Goal: Information Seeking & Learning: Learn about a topic

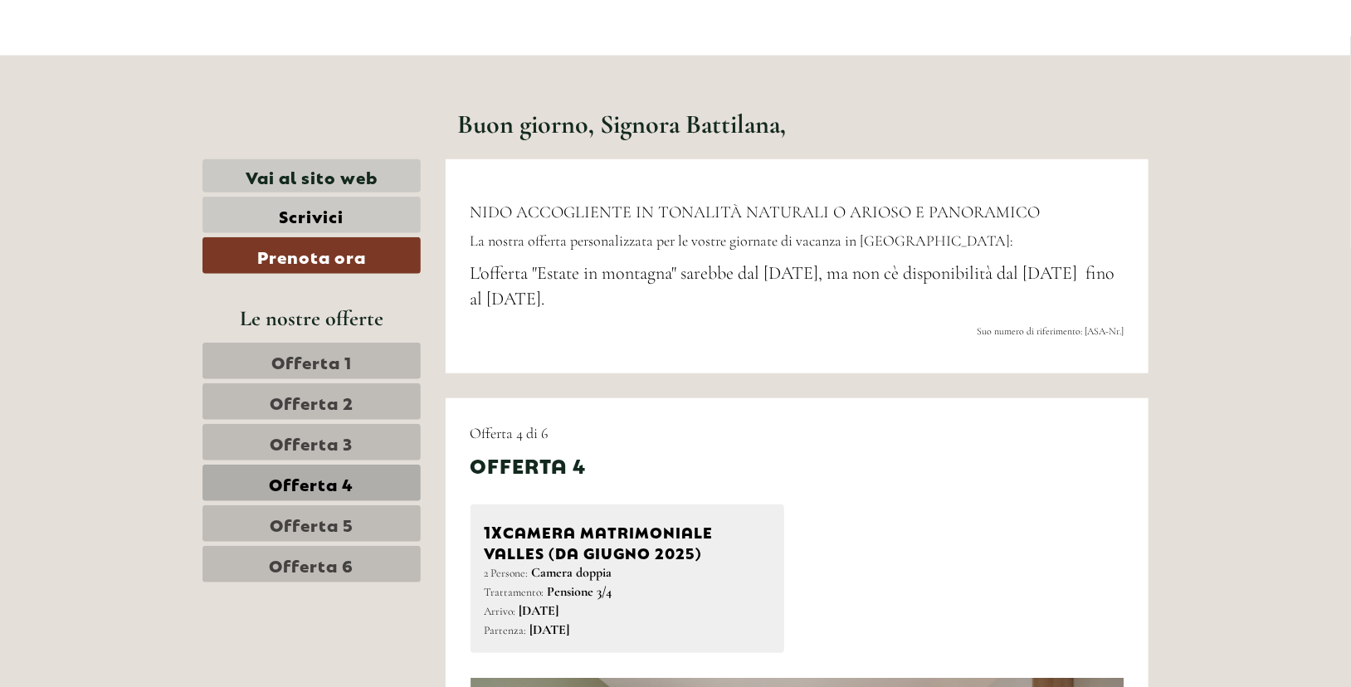
scroll to position [594, 0]
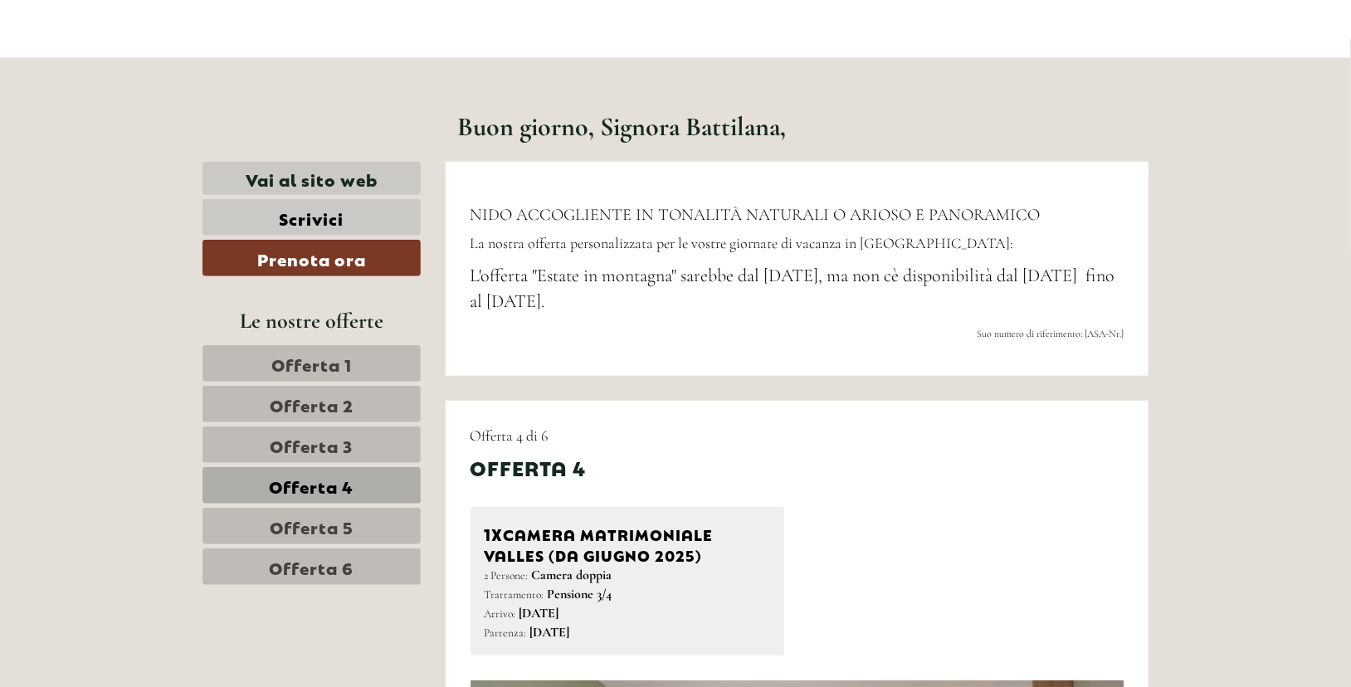
click at [373, 445] on link "Offerta 3" at bounding box center [311, 444] width 218 height 37
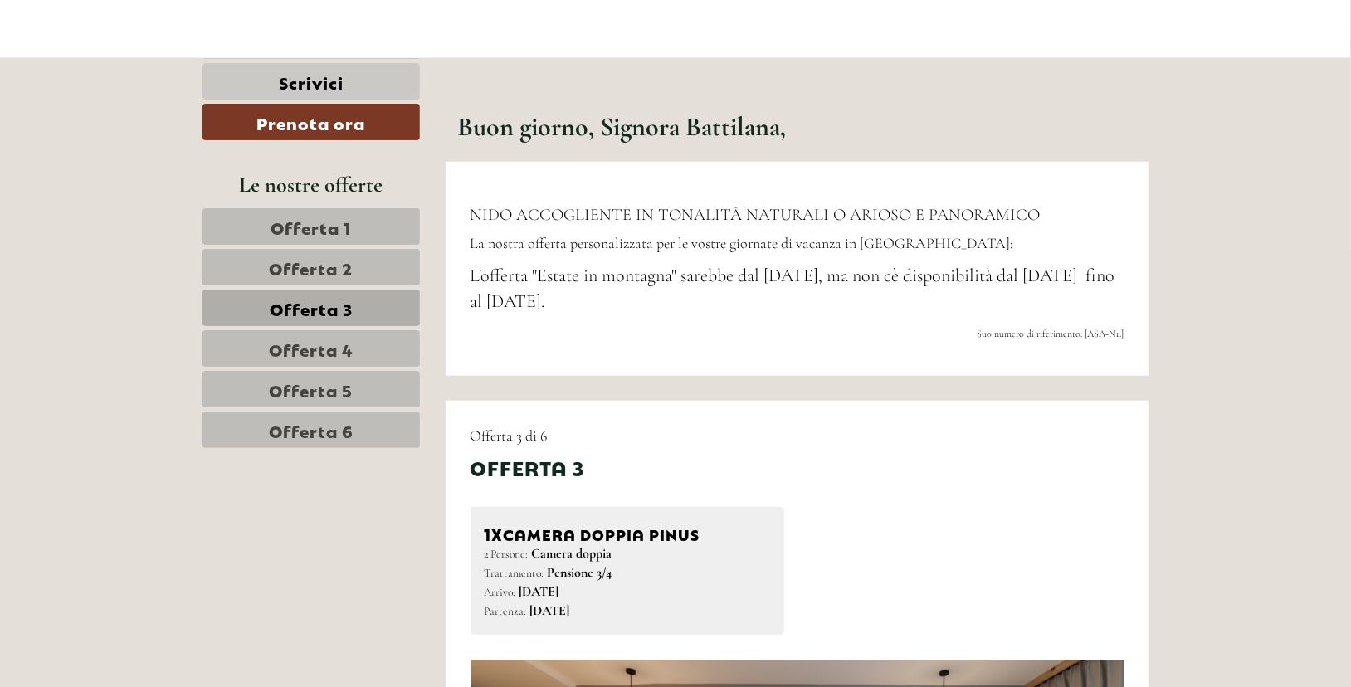
scroll to position [994, 0]
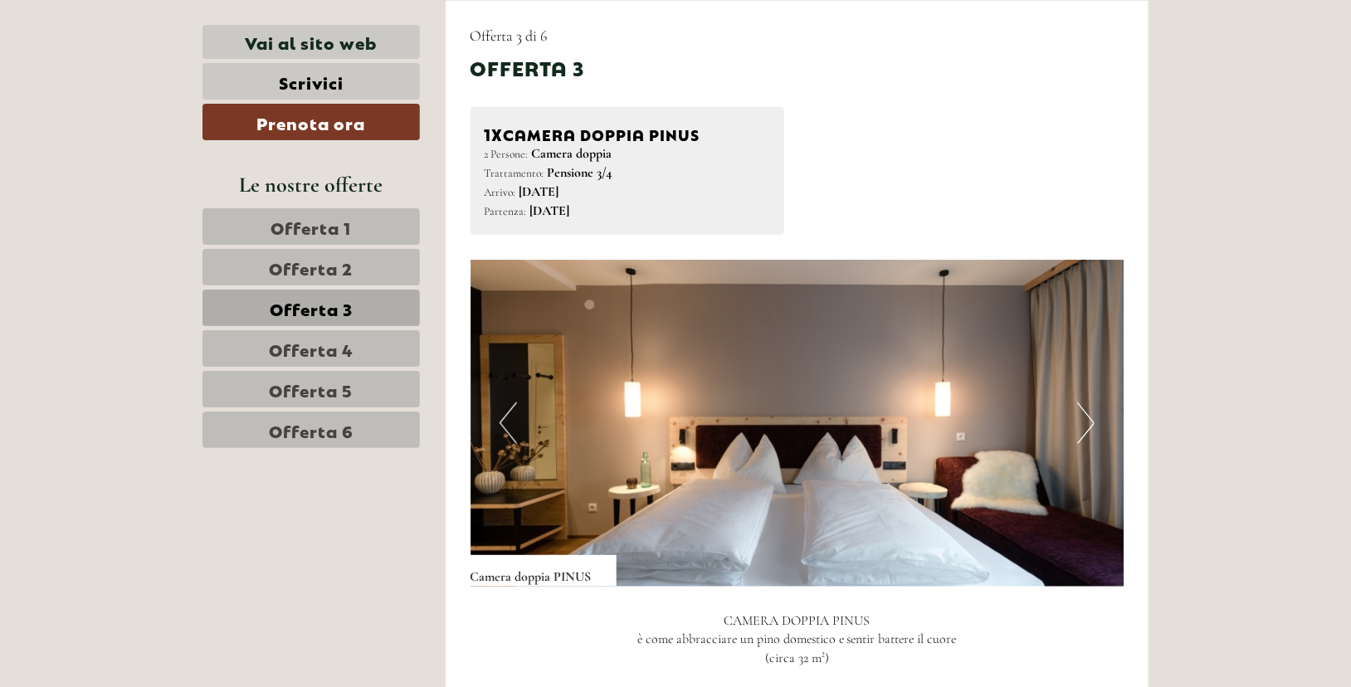
click at [377, 387] on link "Offerta 5" at bounding box center [310, 389] width 217 height 37
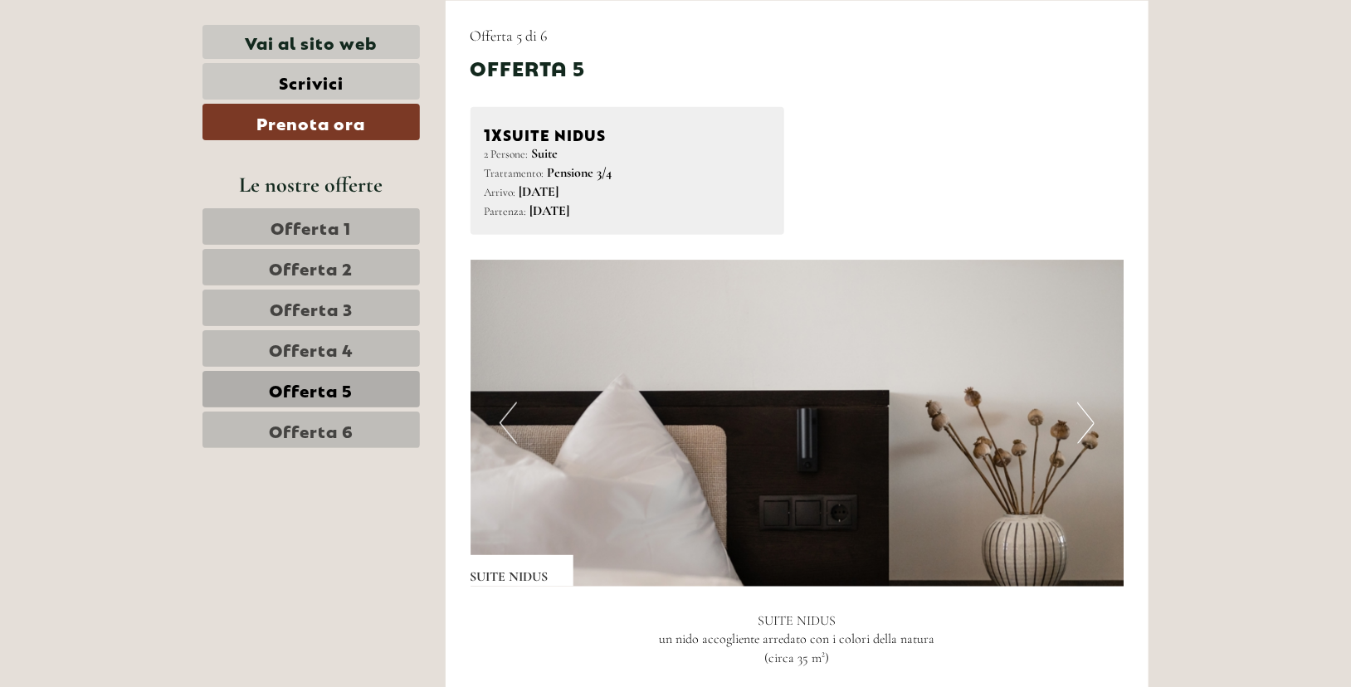
click at [370, 343] on link "Offerta 4" at bounding box center [310, 348] width 217 height 37
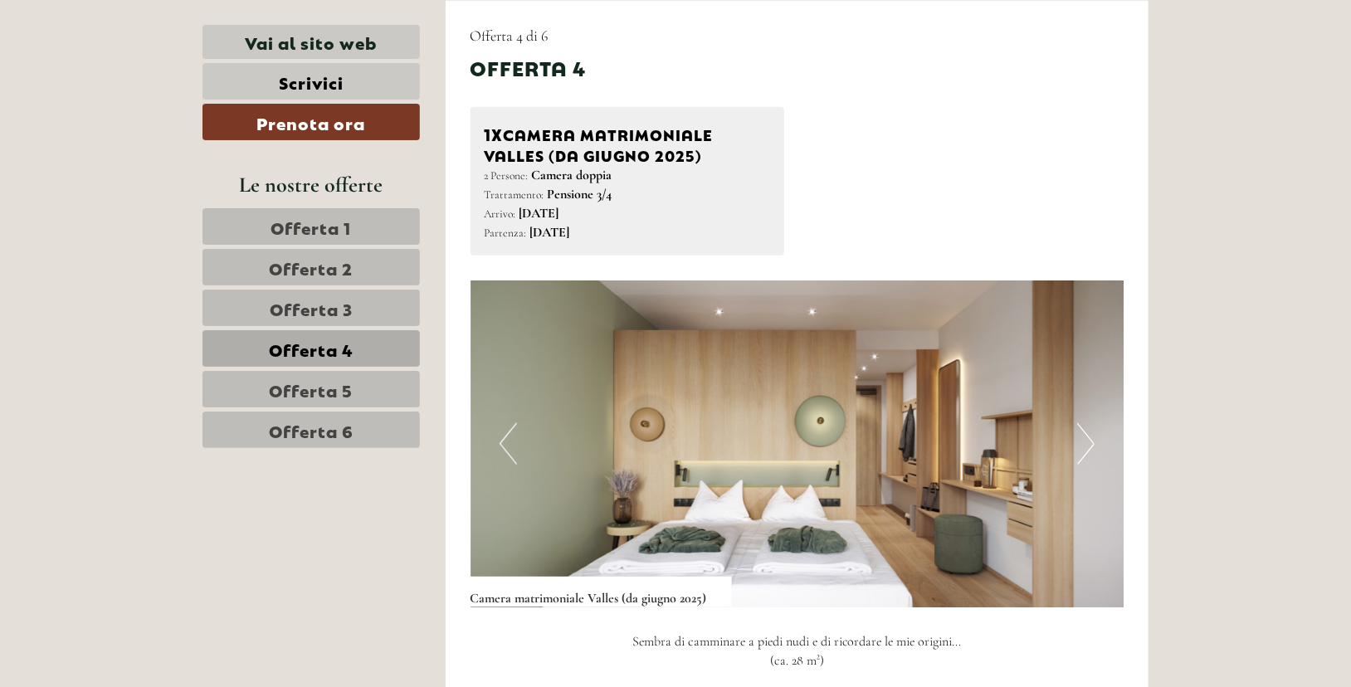
click at [377, 313] on link "Offerta 3" at bounding box center [310, 308] width 217 height 37
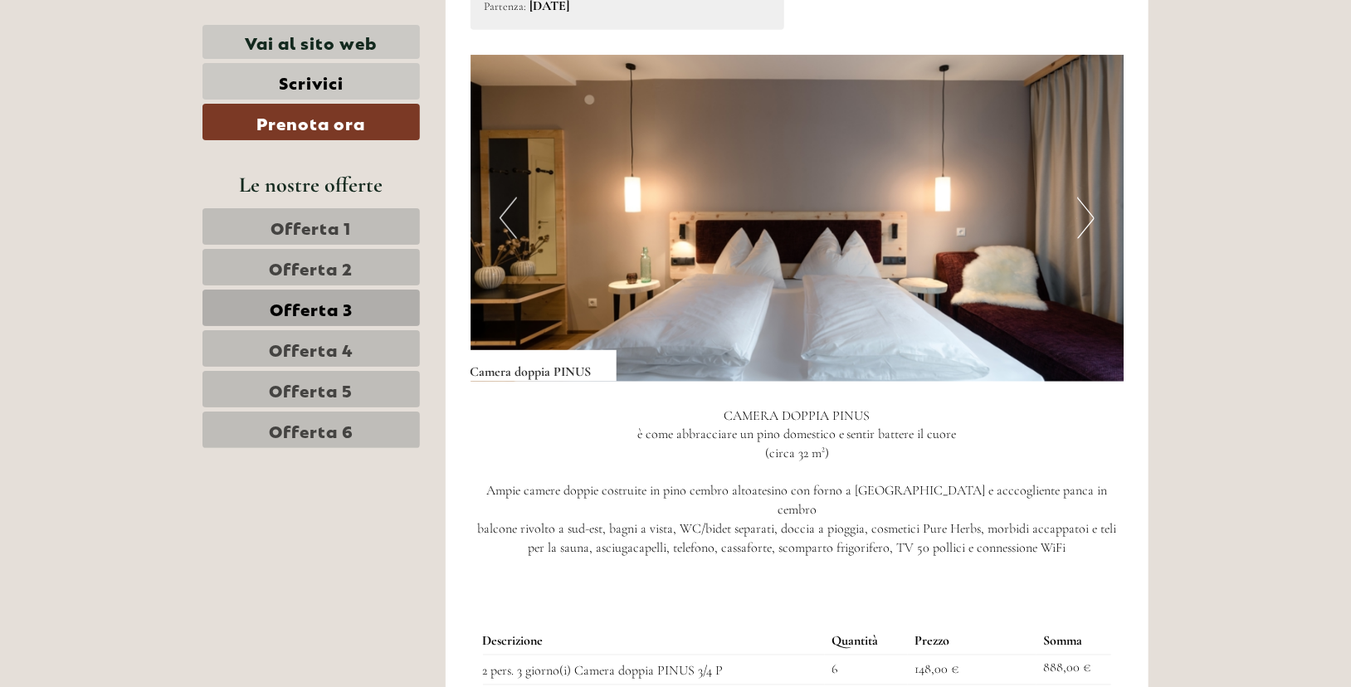
scroll to position [1207, 0]
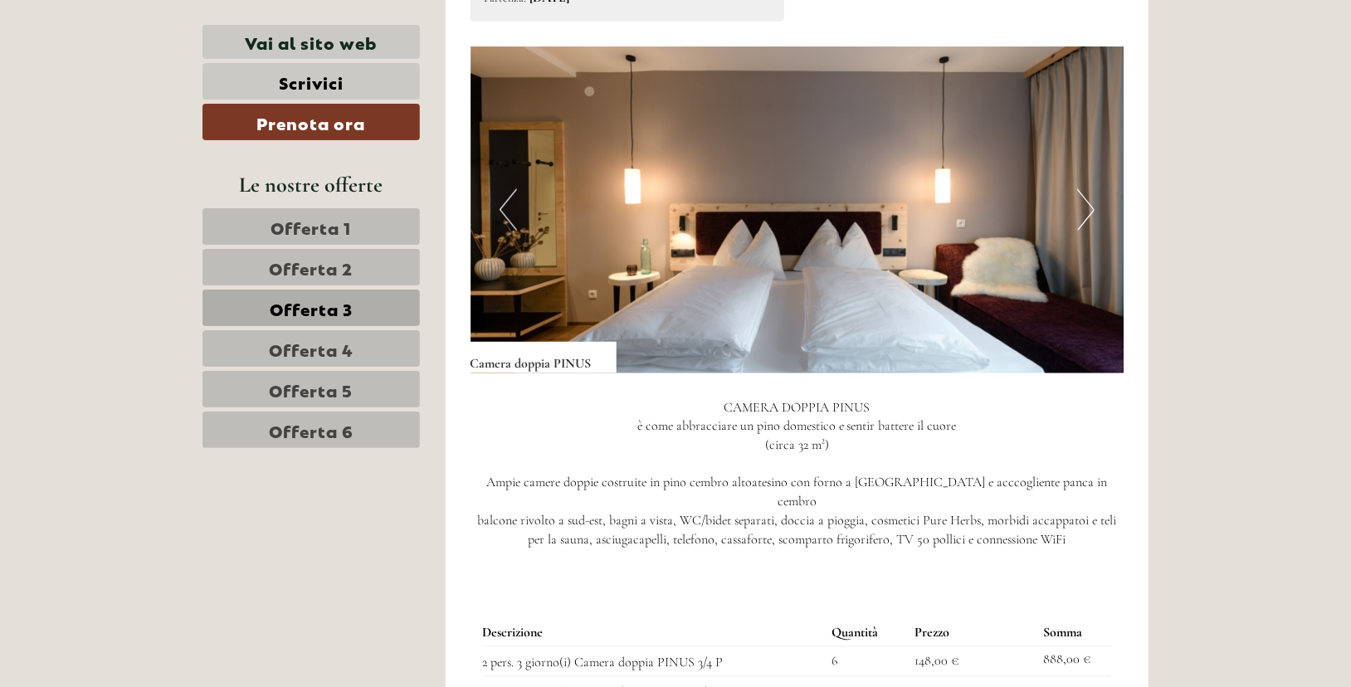
click at [300, 338] on span "Offerta 4" at bounding box center [311, 348] width 85 height 23
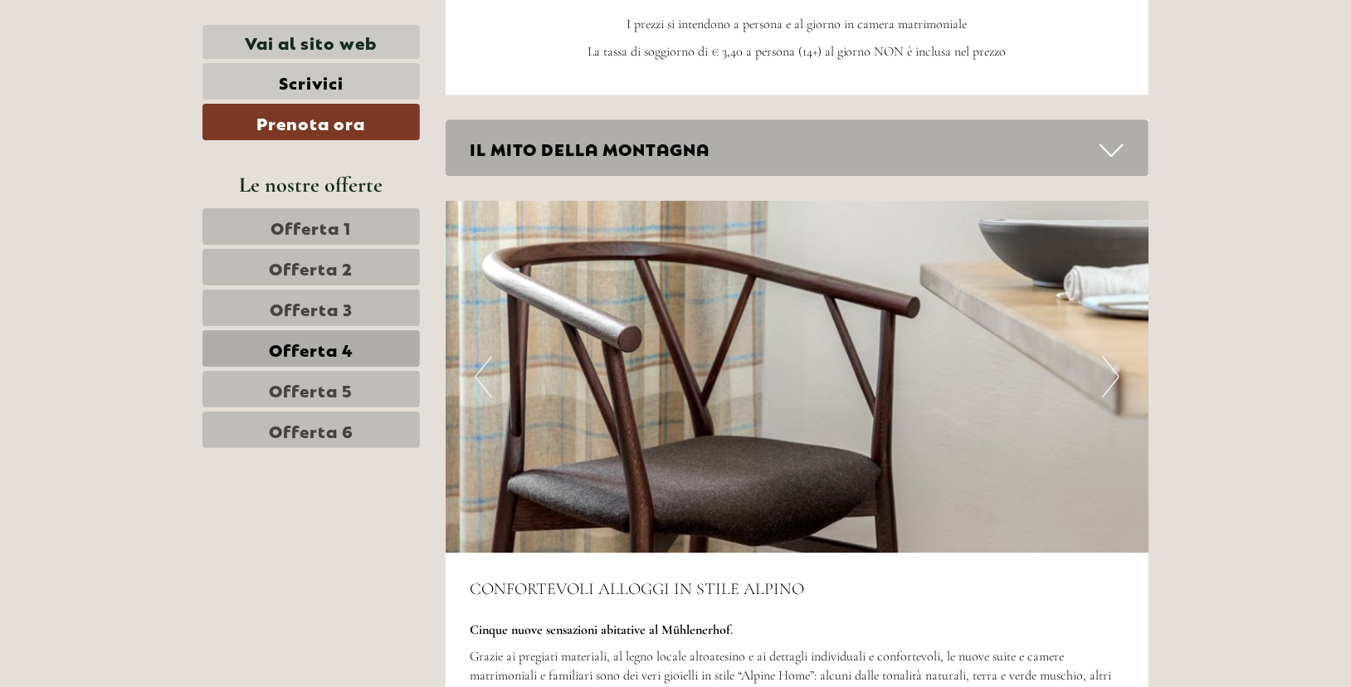
scroll to position [2243, 0]
click at [1109, 377] on button "Next" at bounding box center [1110, 376] width 17 height 41
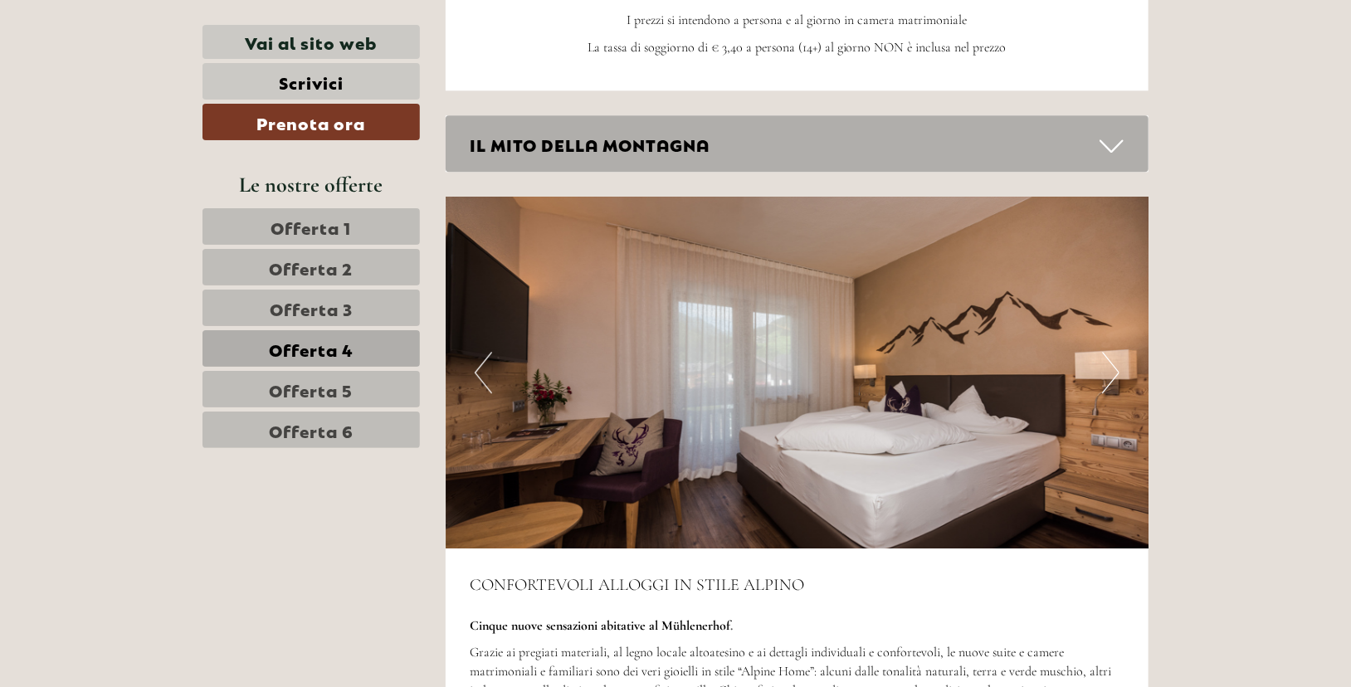
scroll to position [2245, 0]
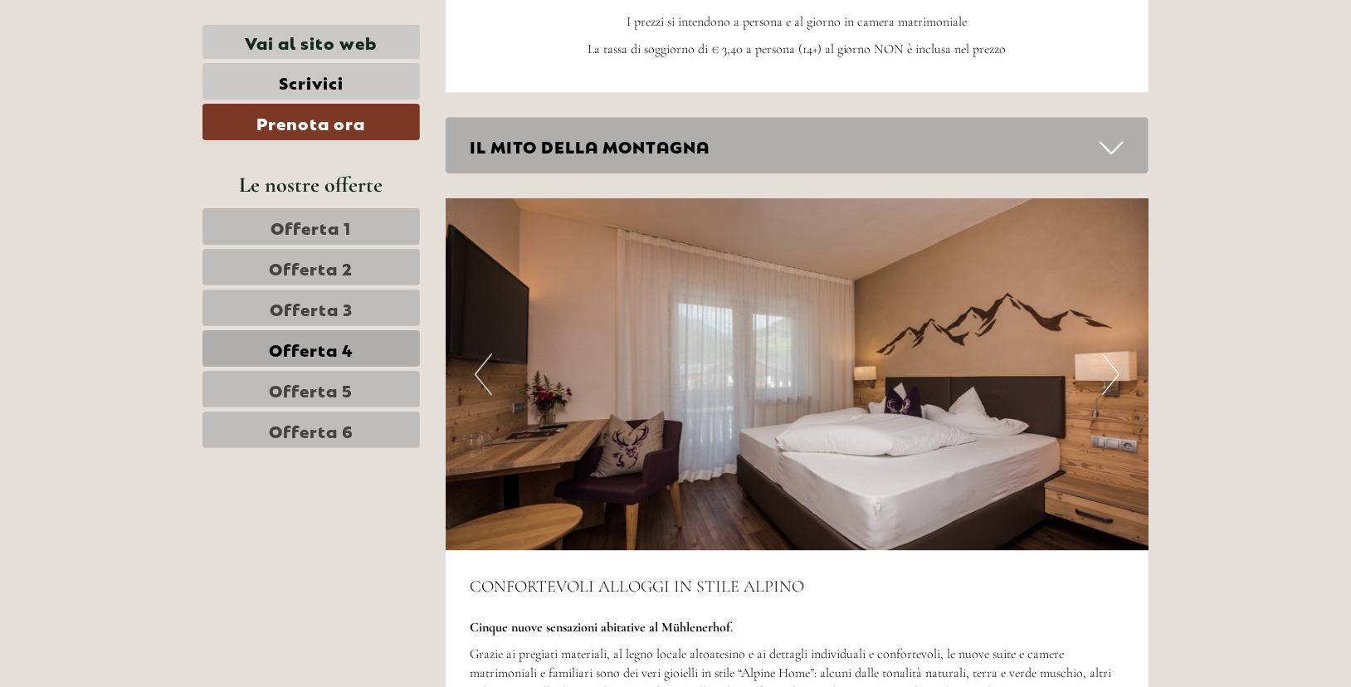
click at [1109, 377] on button "Next" at bounding box center [1110, 373] width 17 height 41
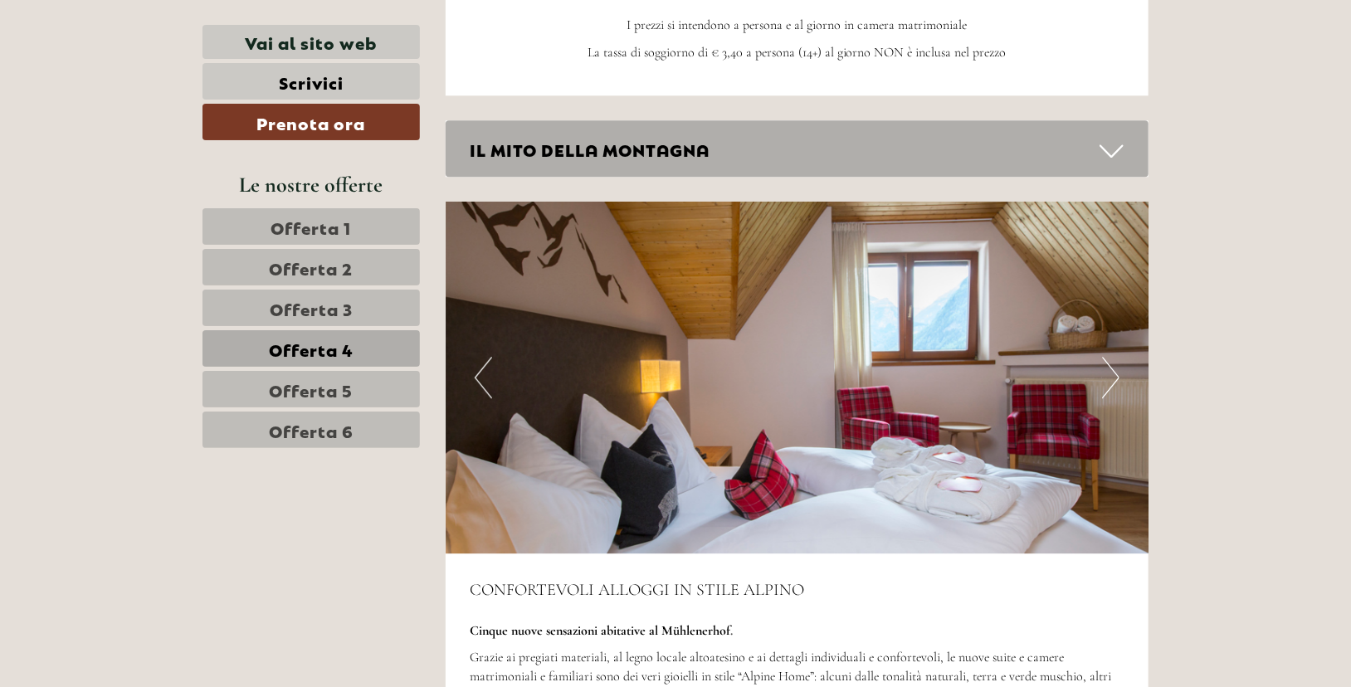
click at [1109, 377] on button "Next" at bounding box center [1110, 377] width 17 height 41
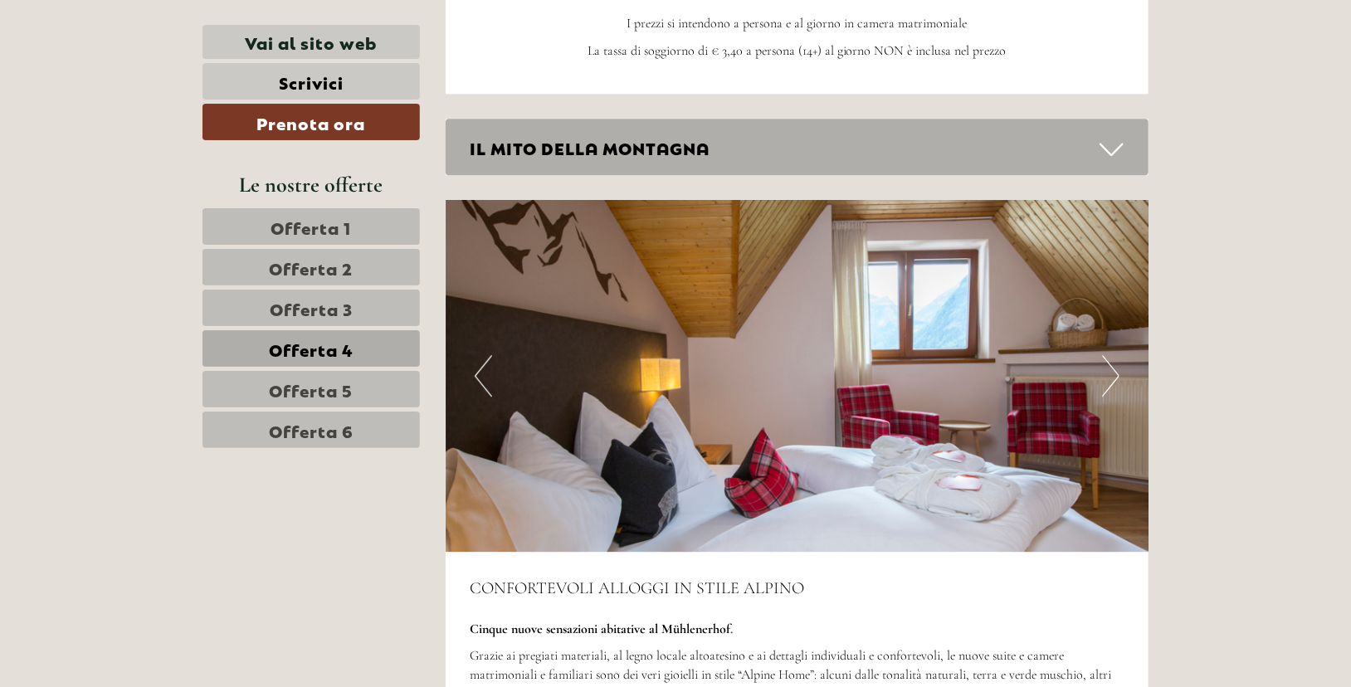
click at [1109, 377] on button "Next" at bounding box center [1110, 375] width 17 height 41
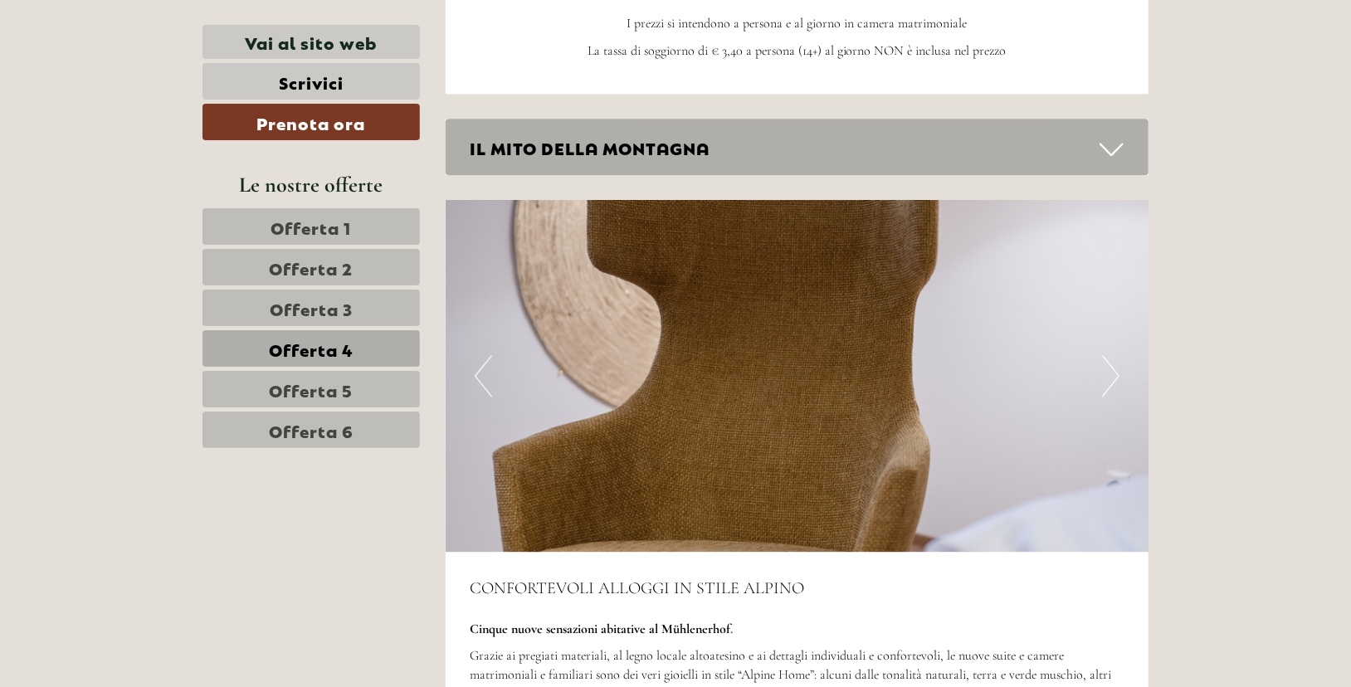
click at [1109, 377] on button "Next" at bounding box center [1110, 375] width 17 height 41
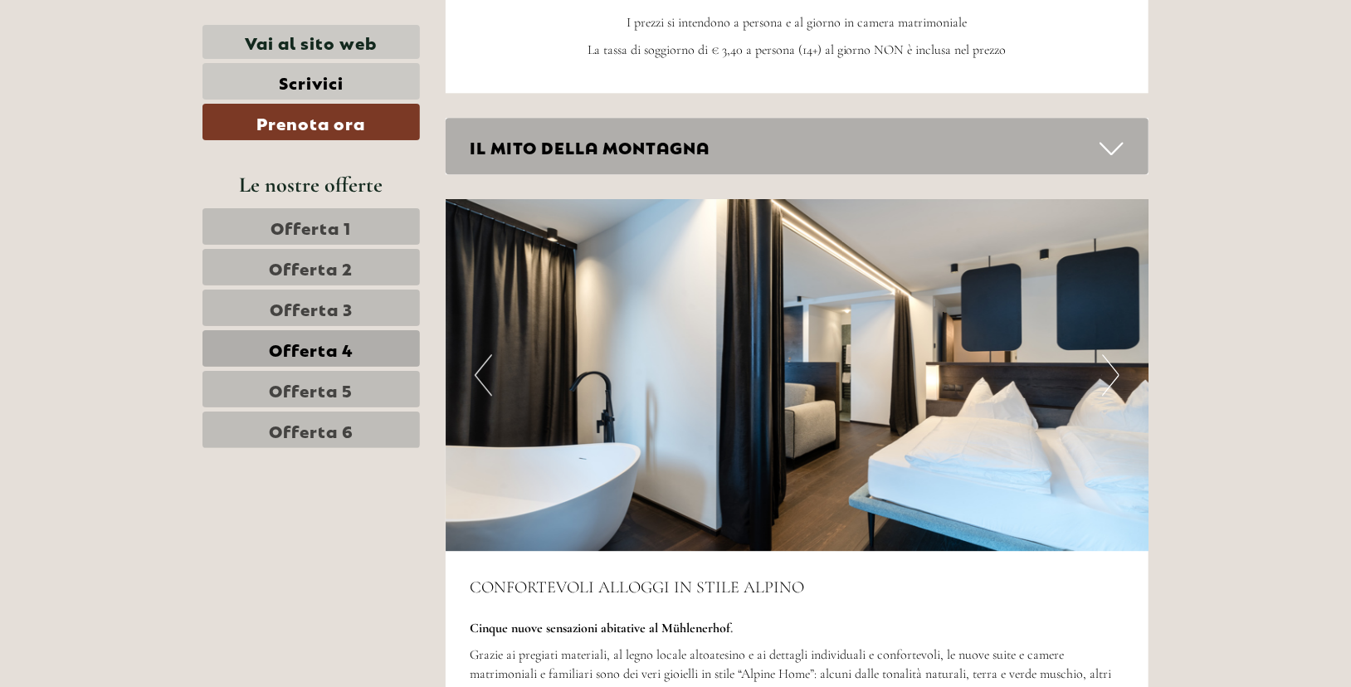
scroll to position [2242, 0]
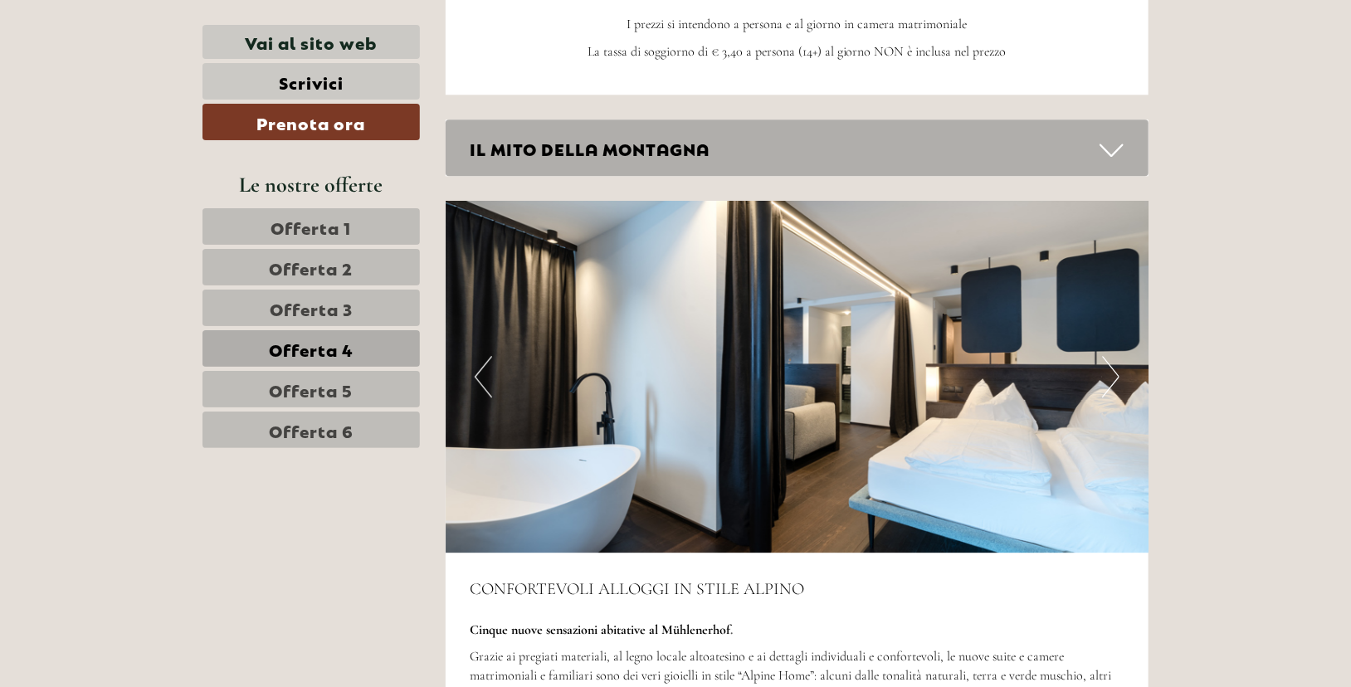
click at [1109, 377] on button "Next" at bounding box center [1110, 376] width 17 height 41
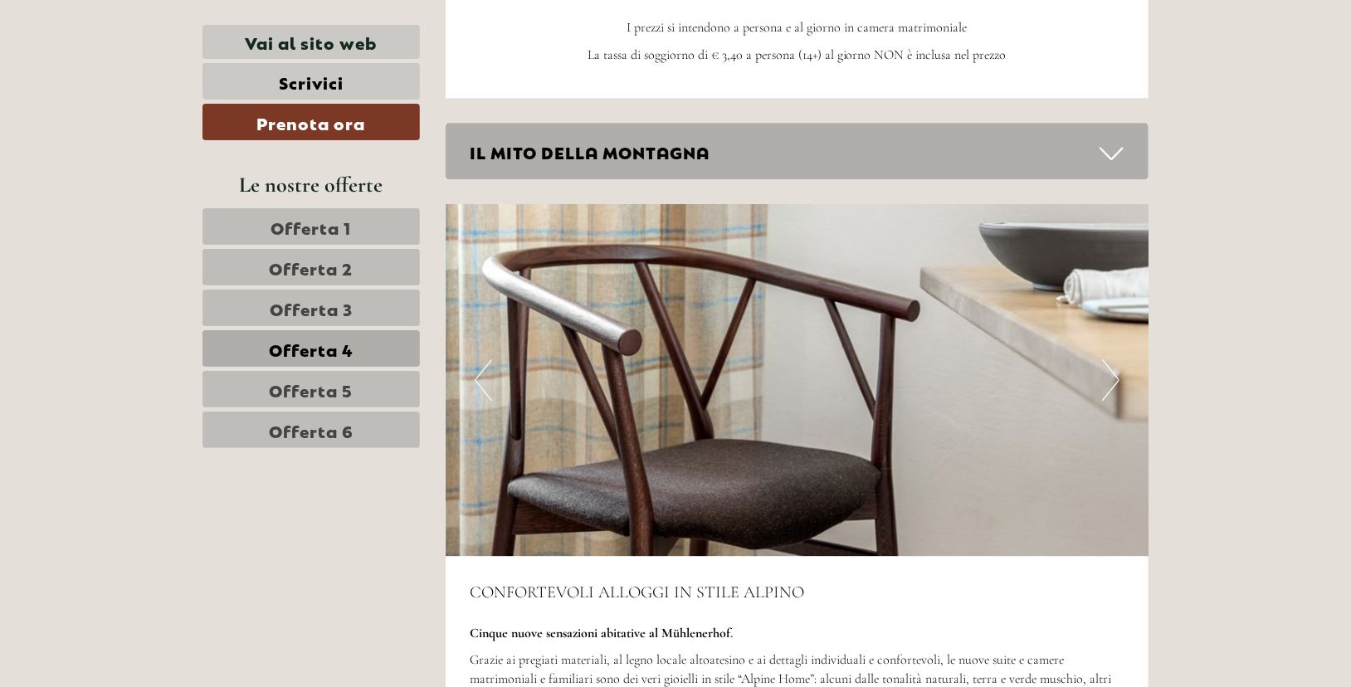
scroll to position [2240, 0]
click at [1109, 377] on button "Next" at bounding box center [1110, 378] width 17 height 41
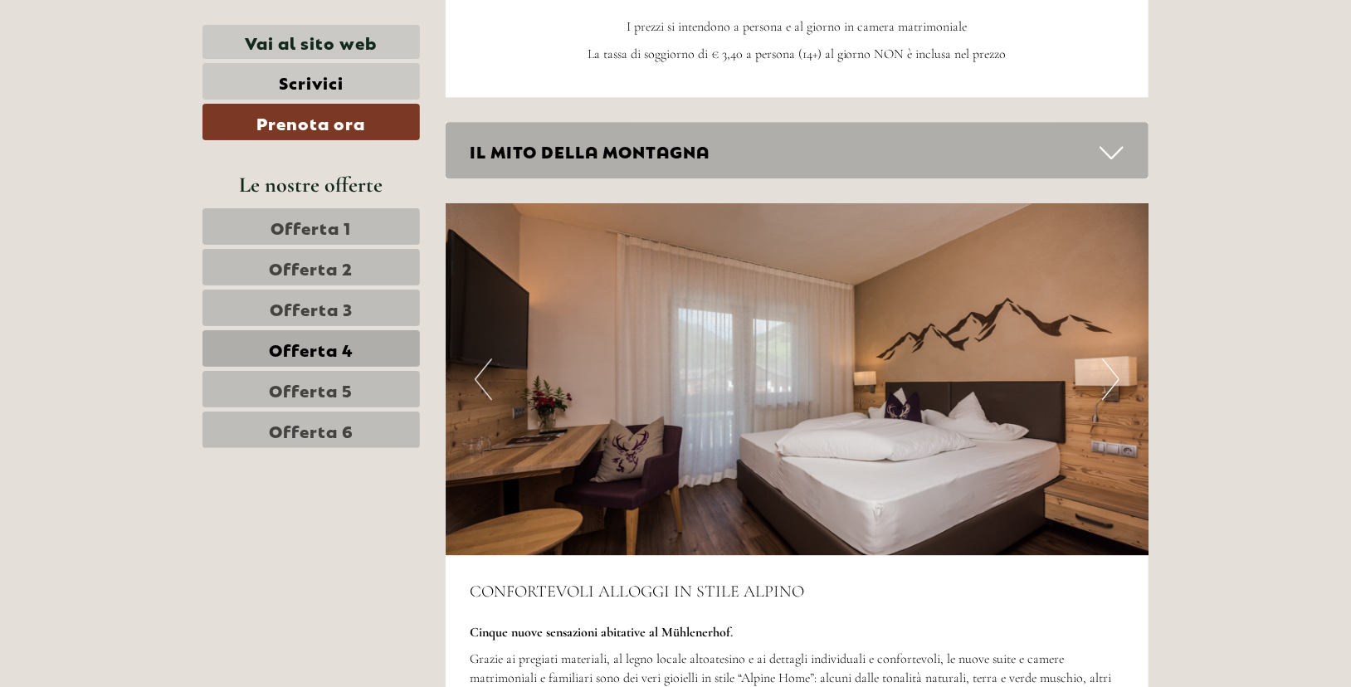
click at [1109, 377] on button "Next" at bounding box center [1110, 378] width 17 height 41
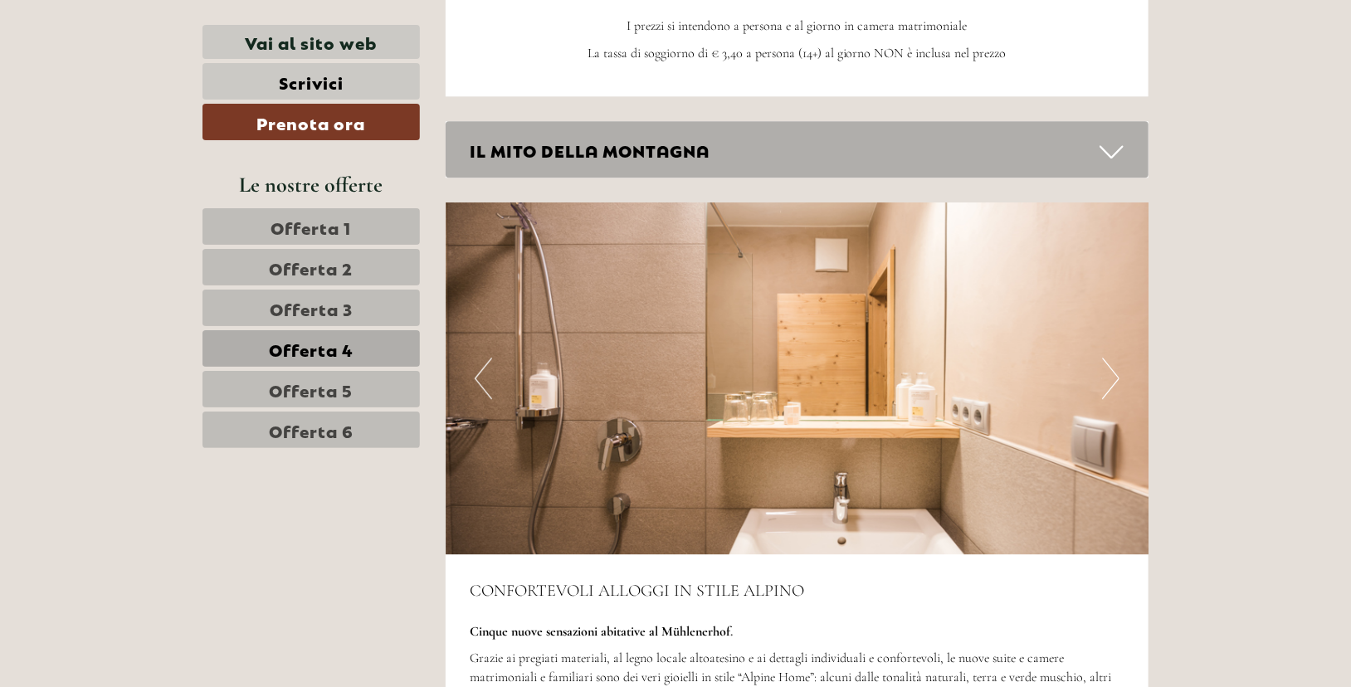
scroll to position [2239, 0]
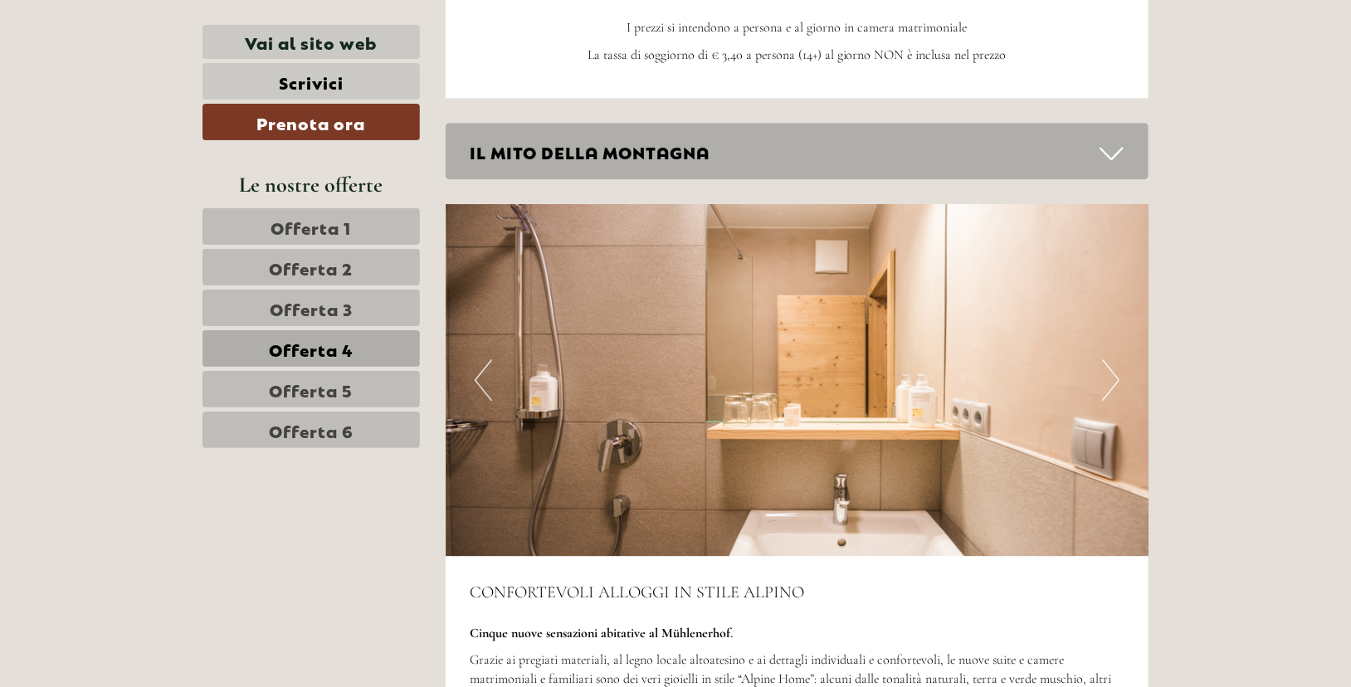
click at [1109, 377] on button "Next" at bounding box center [1110, 379] width 17 height 41
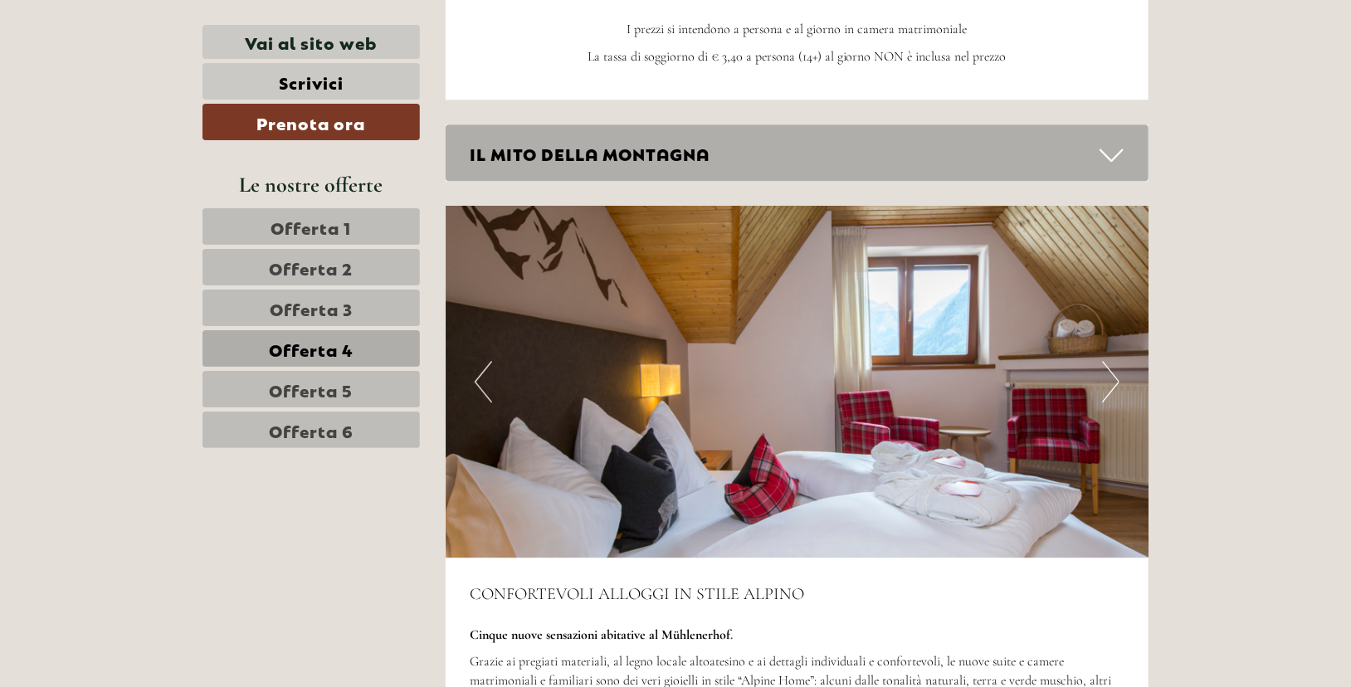
scroll to position [2238, 0]
click at [1109, 377] on button "Next" at bounding box center [1110, 380] width 17 height 41
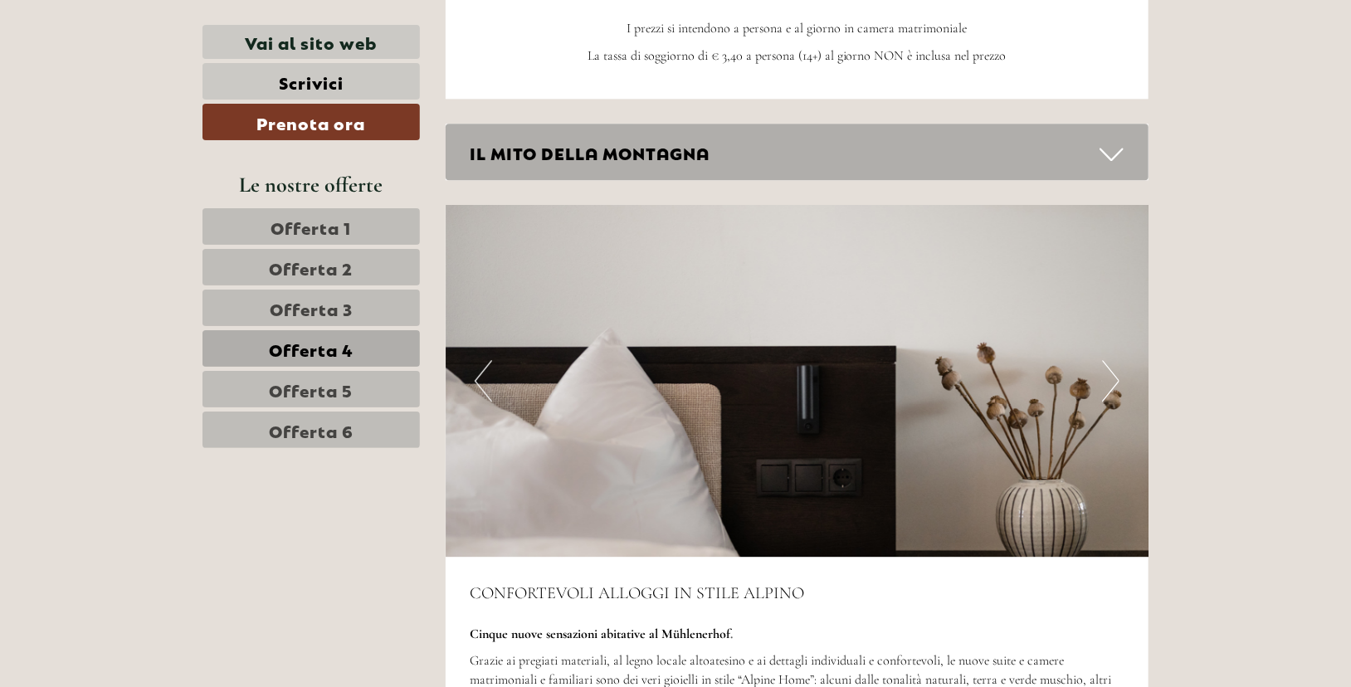
scroll to position [2236, 0]
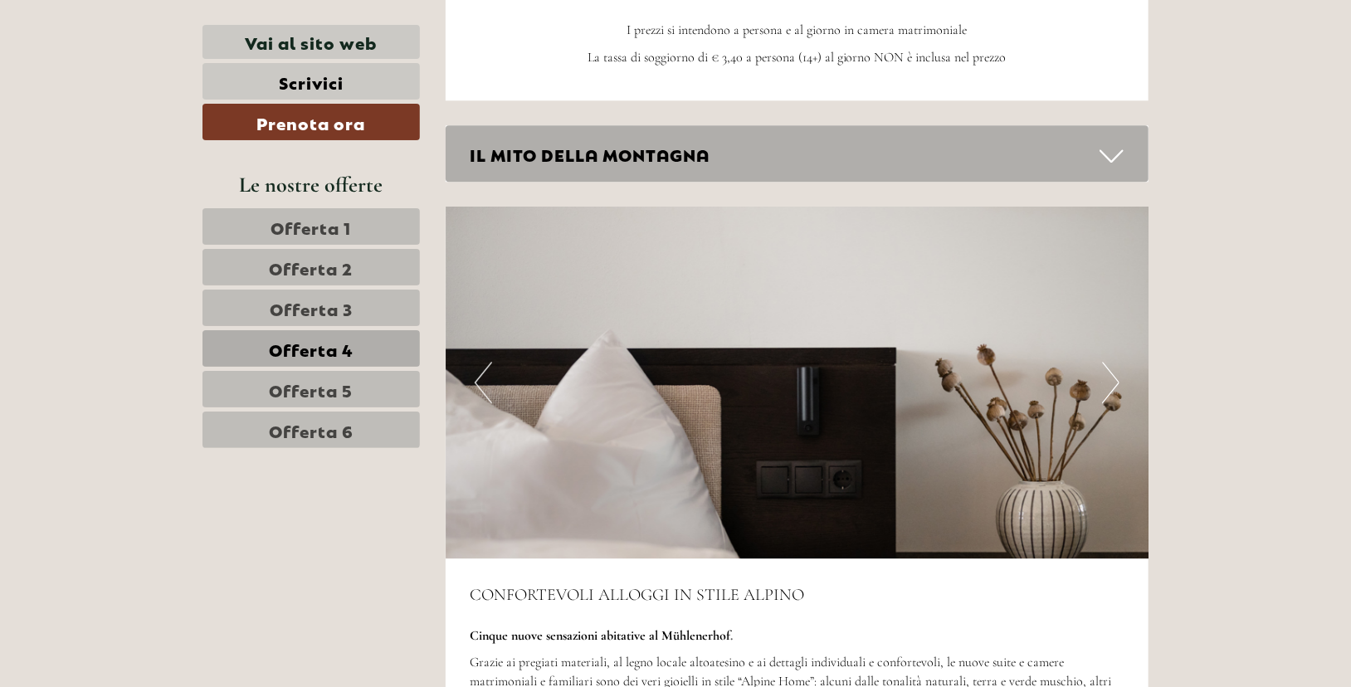
click at [1109, 377] on button "Next" at bounding box center [1110, 382] width 17 height 41
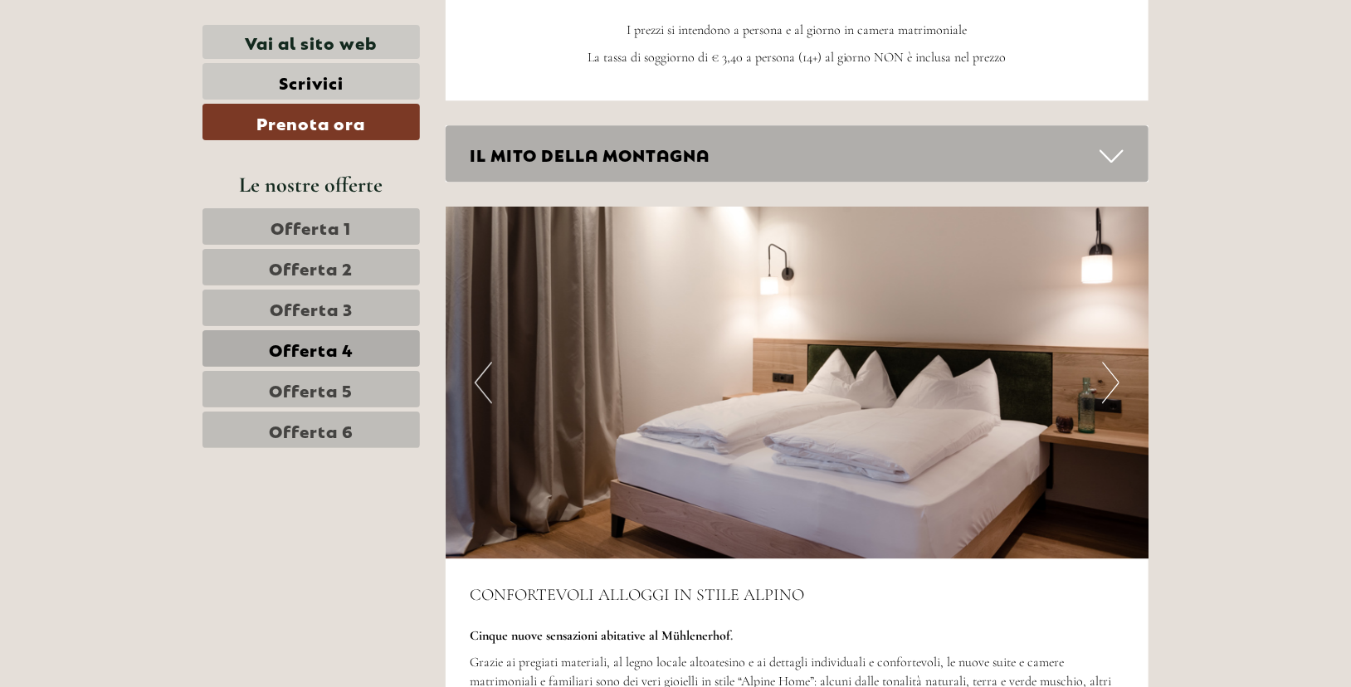
click at [1108, 157] on icon at bounding box center [1111, 156] width 24 height 28
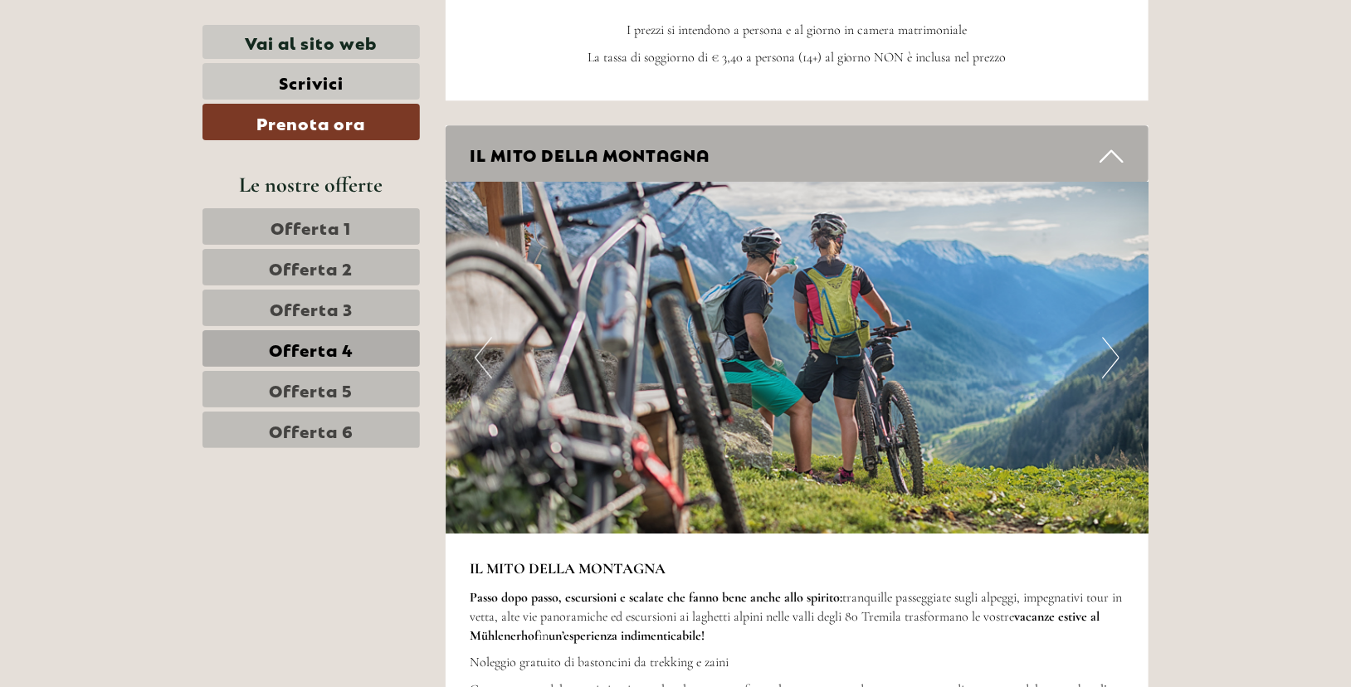
click at [1102, 339] on button "Next" at bounding box center [1110, 357] width 17 height 41
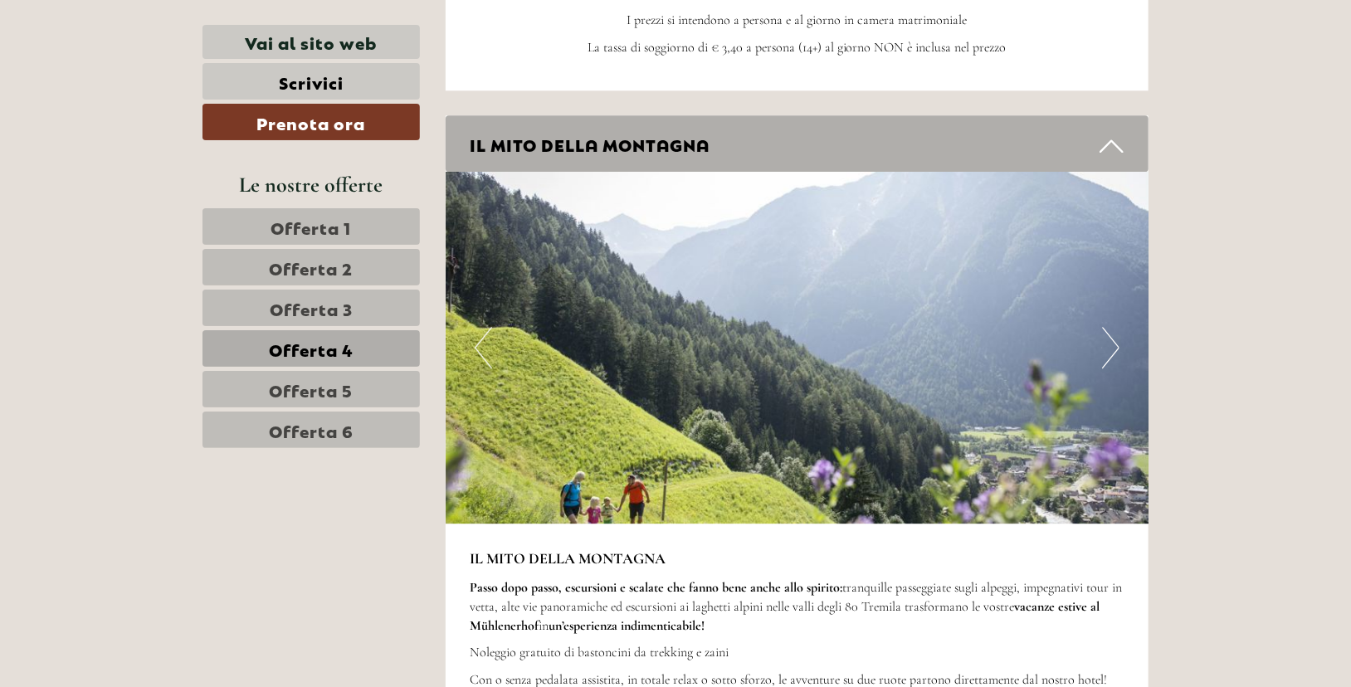
click at [1102, 339] on button "Next" at bounding box center [1110, 347] width 17 height 41
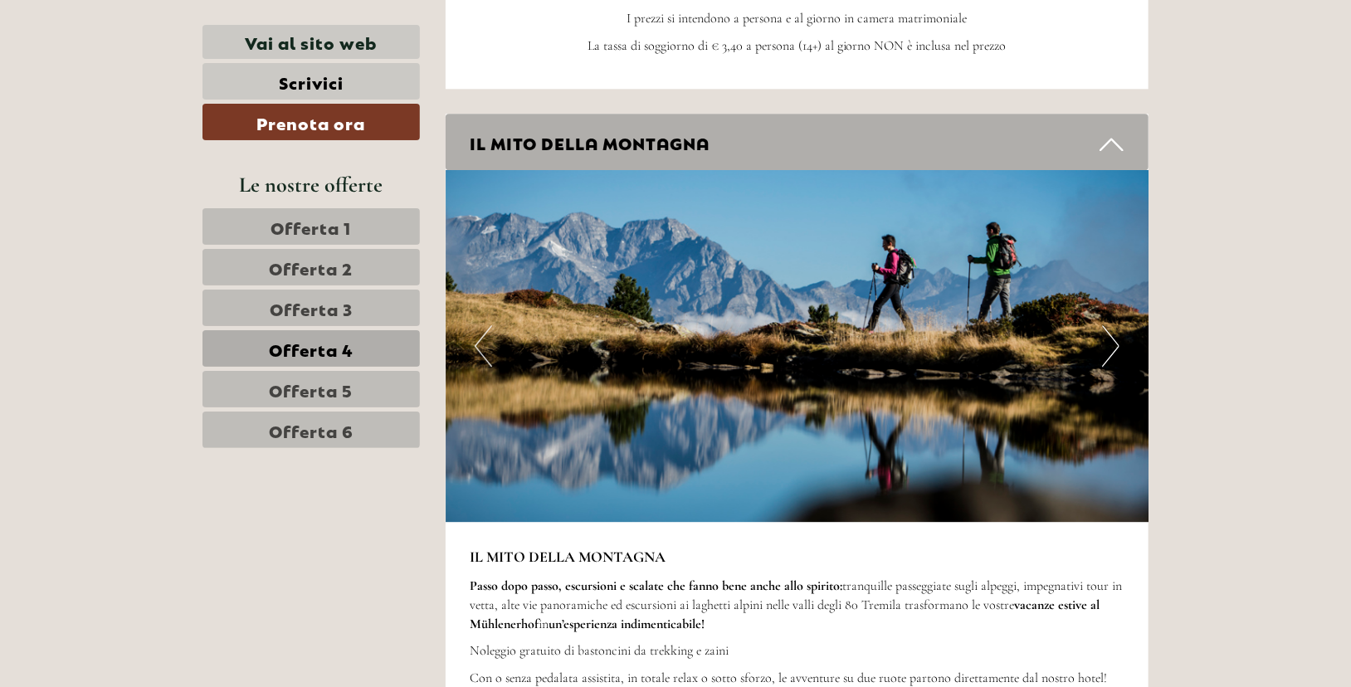
scroll to position [2249, 0]
click at [1102, 339] on button "Next" at bounding box center [1110, 344] width 17 height 41
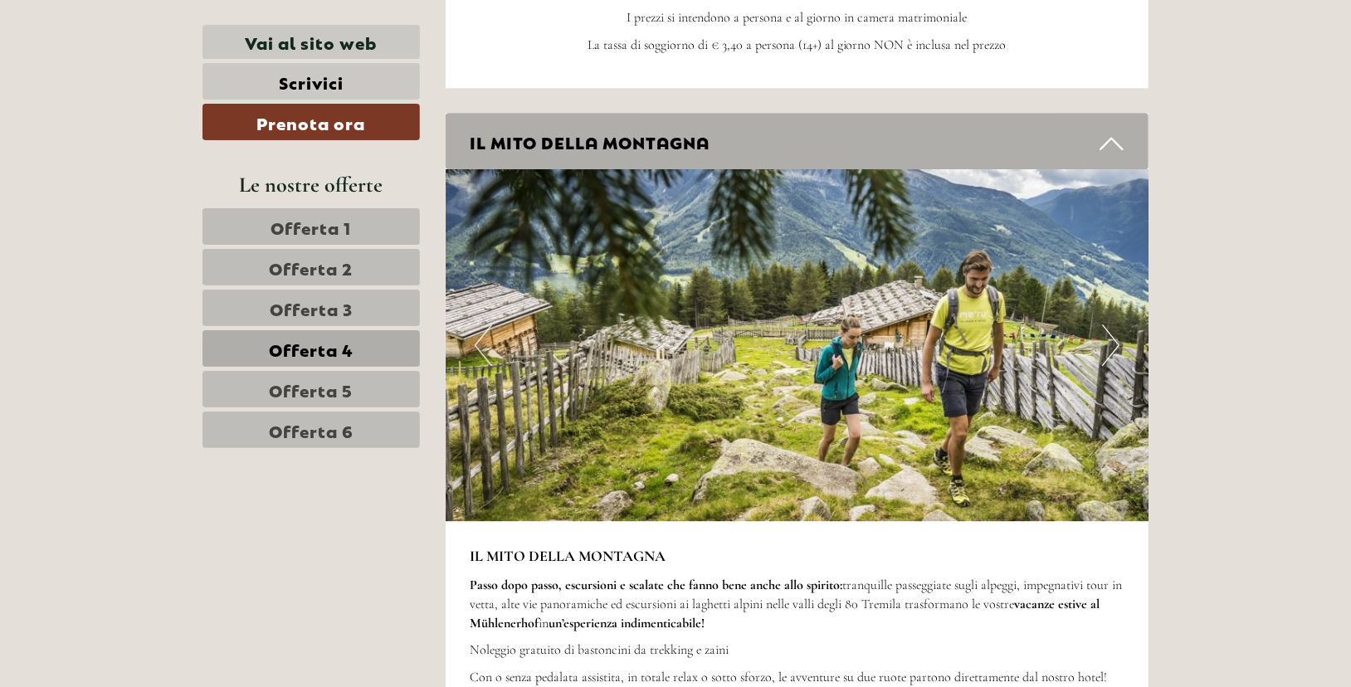
click at [1102, 339] on button "Next" at bounding box center [1110, 344] width 17 height 41
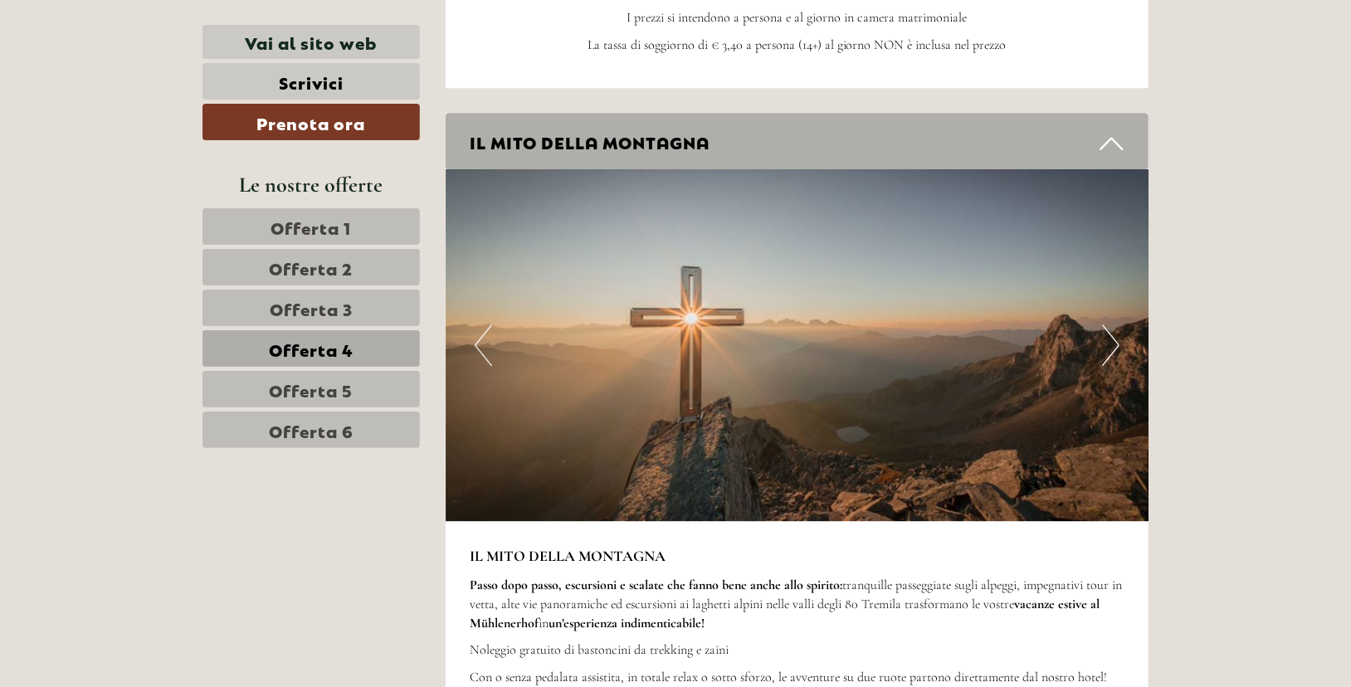
scroll to position [2248, 0]
click at [1102, 339] on button "Next" at bounding box center [1110, 345] width 17 height 41
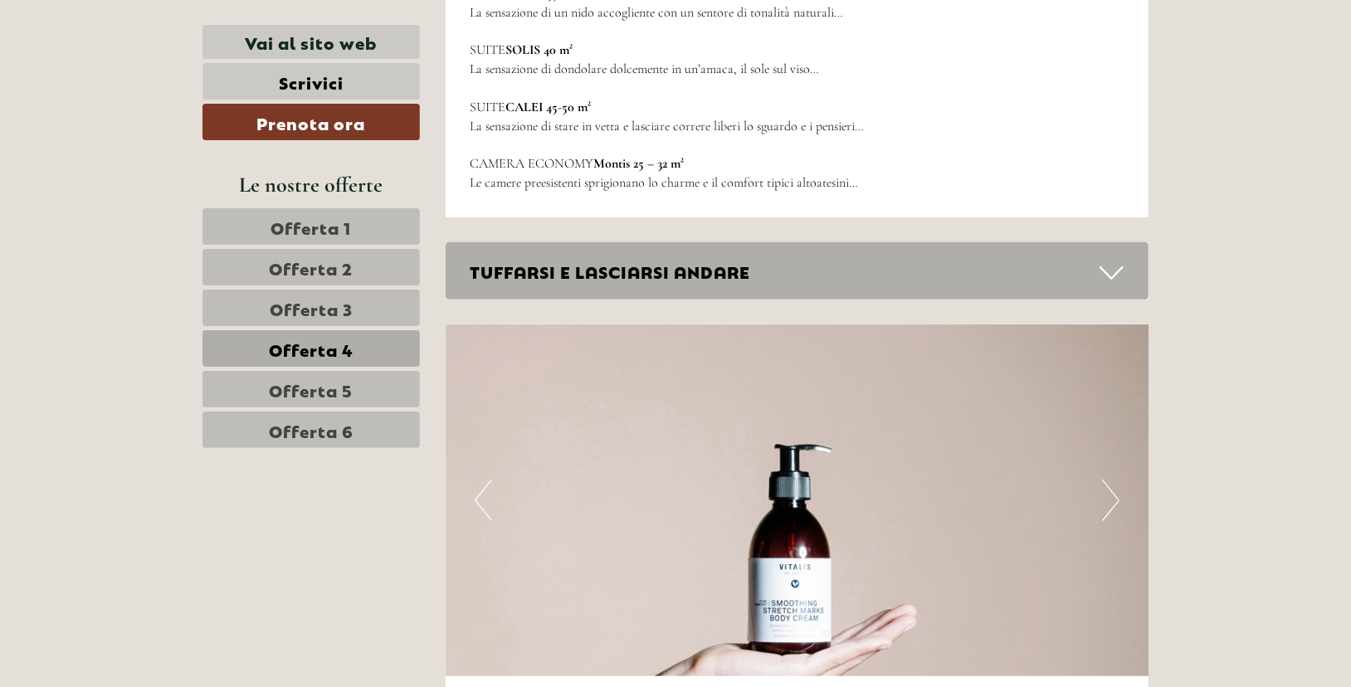
scroll to position [3788, 0]
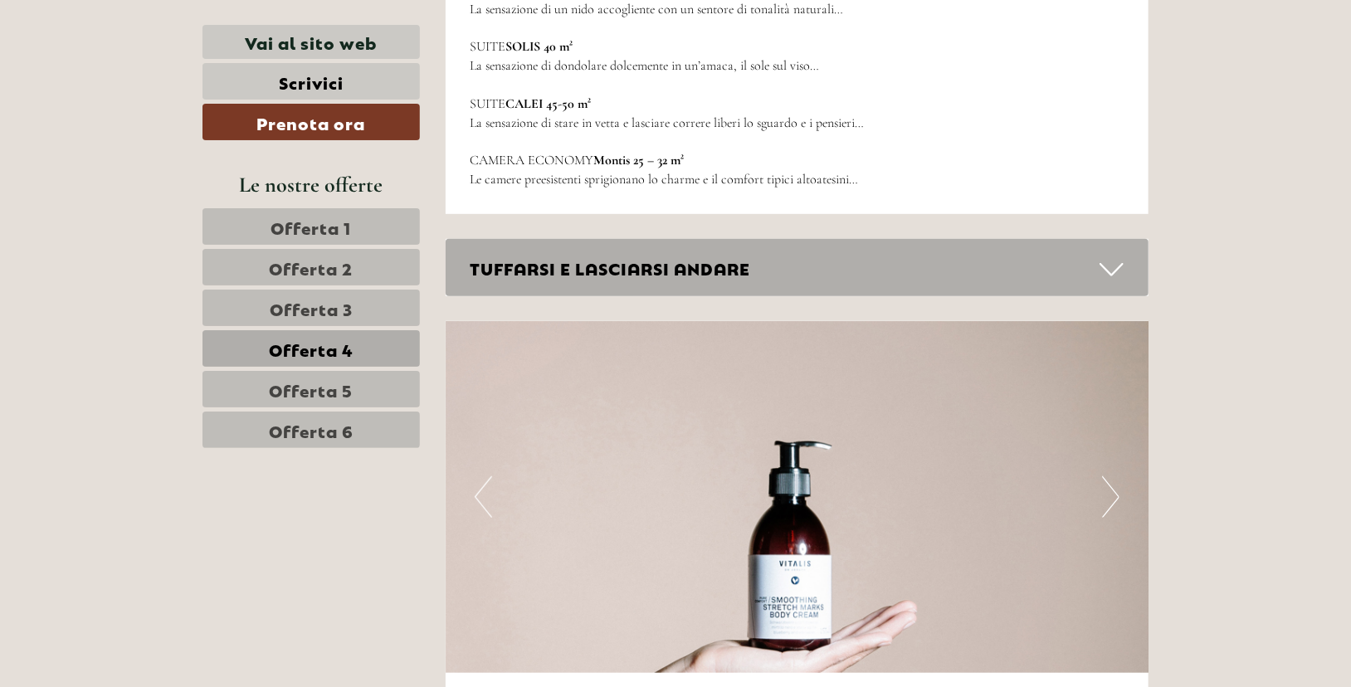
click at [1111, 276] on icon at bounding box center [1111, 270] width 24 height 28
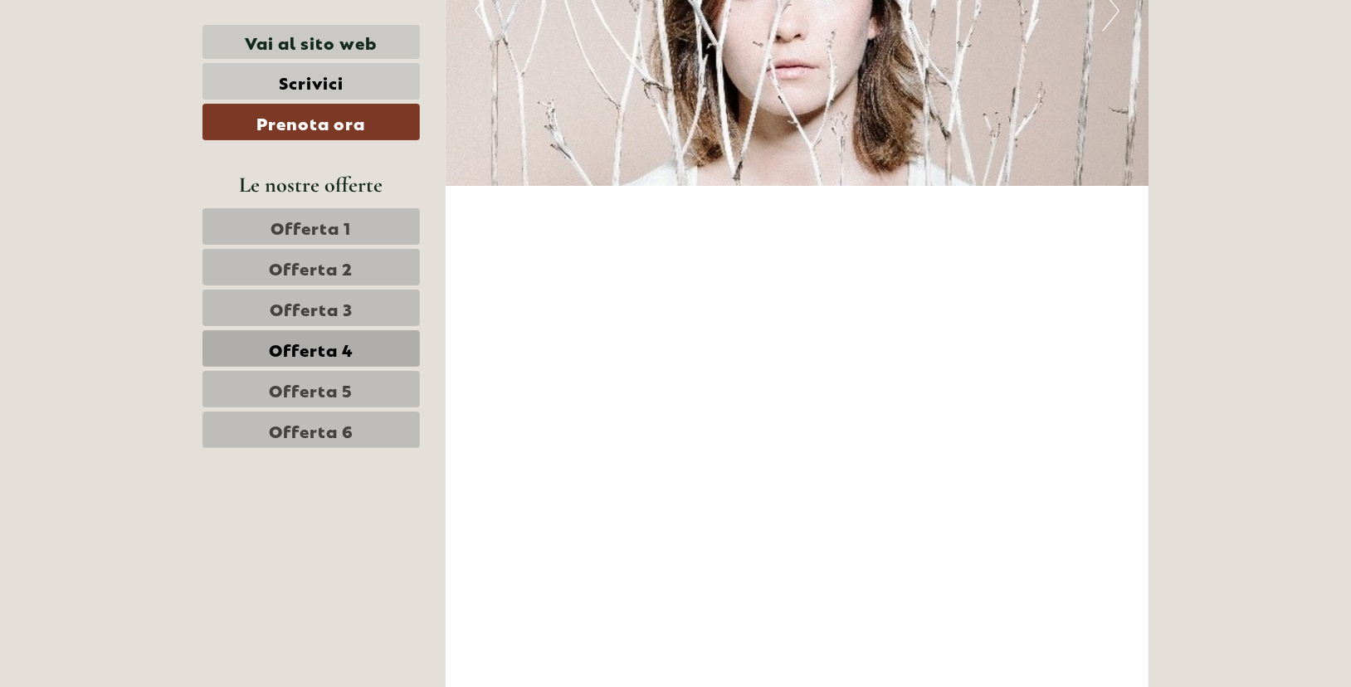
scroll to position [5006, 0]
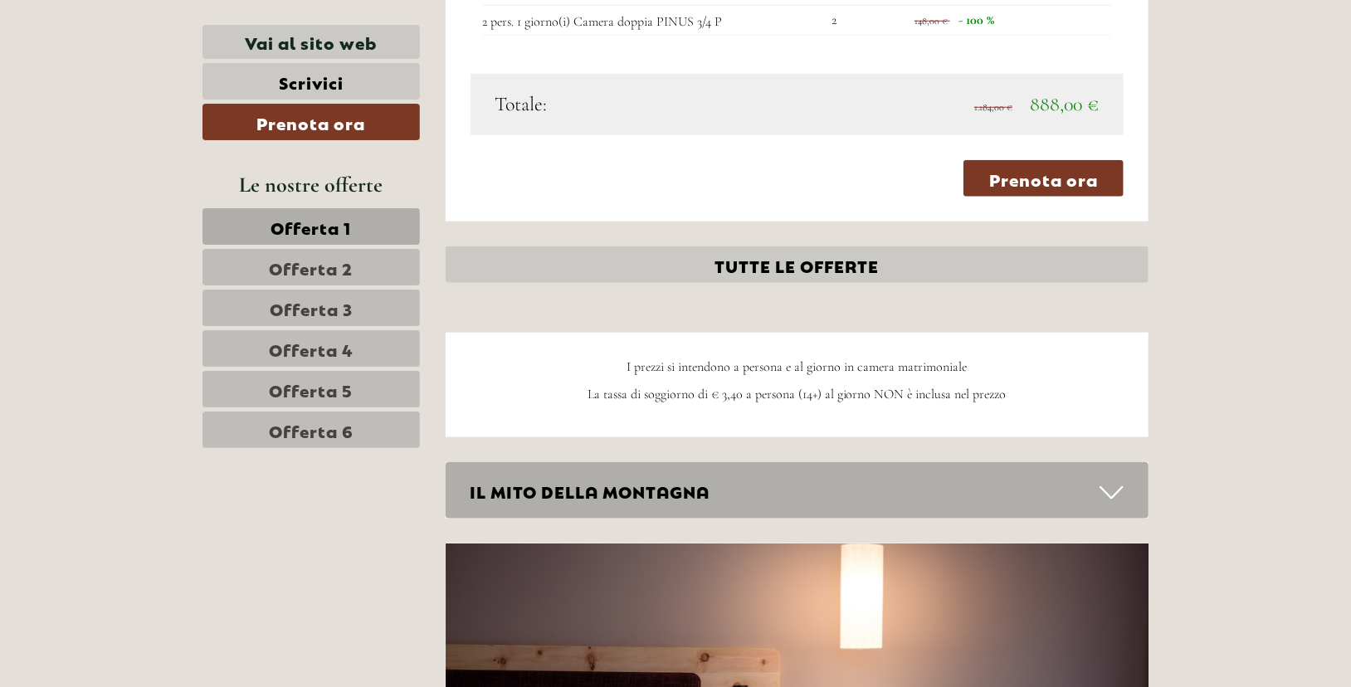
scroll to position [5006, 0]
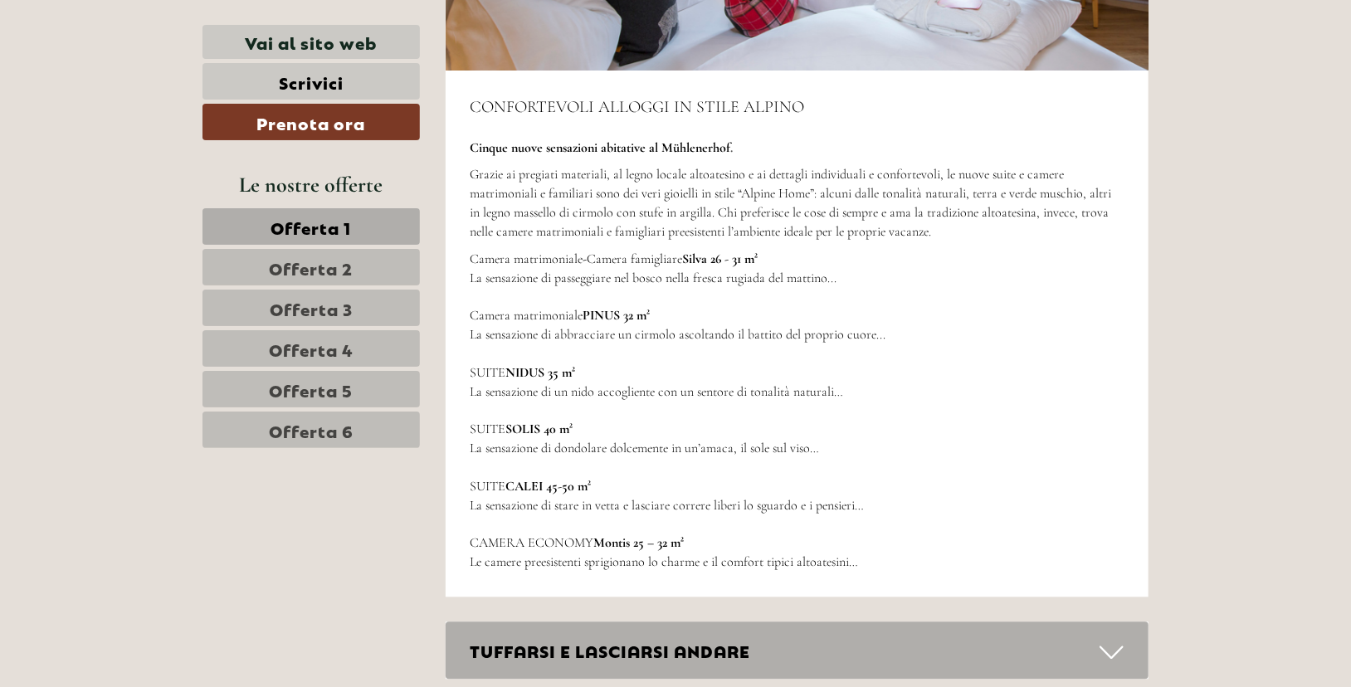
click at [689, 227] on div "CONFORTEVOLI ALLOGGI IN STILE ALPINO Cinque nuove sensazioni abitative al Mühle…" at bounding box center [796, 334] width 703 height 526
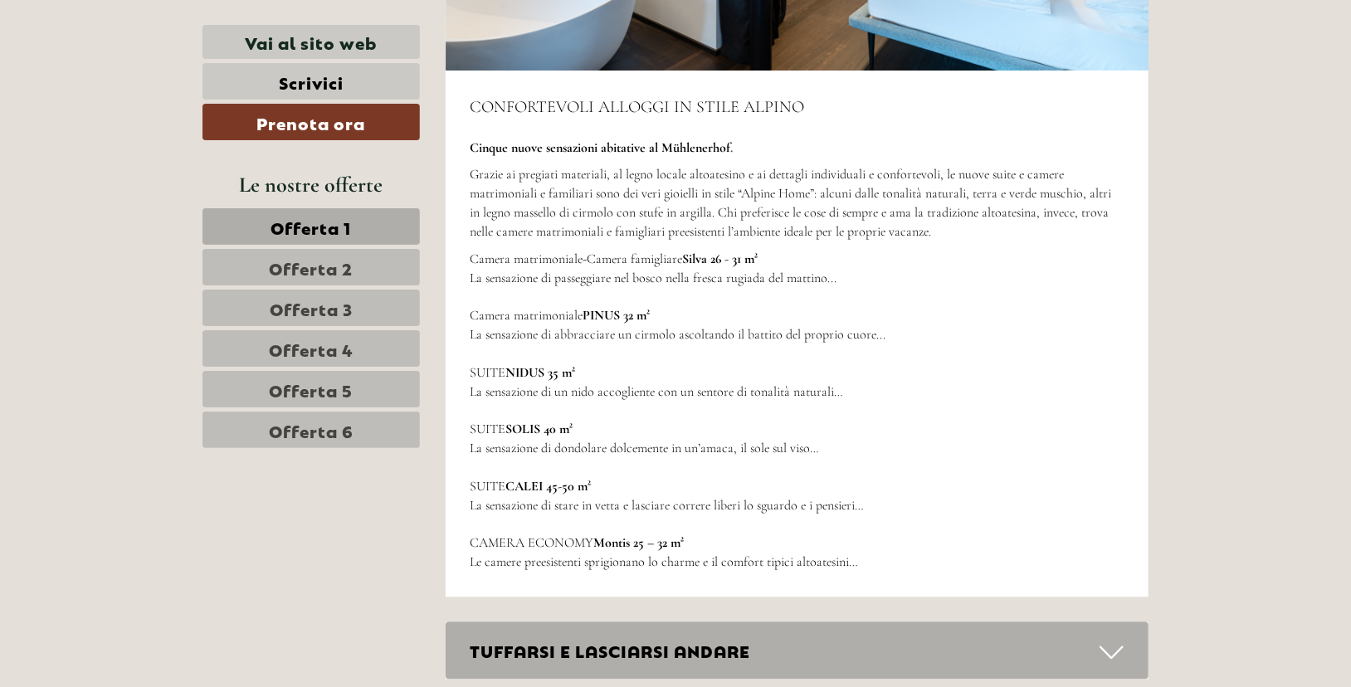
click at [295, 299] on span "Offerta 3" at bounding box center [311, 307] width 83 height 23
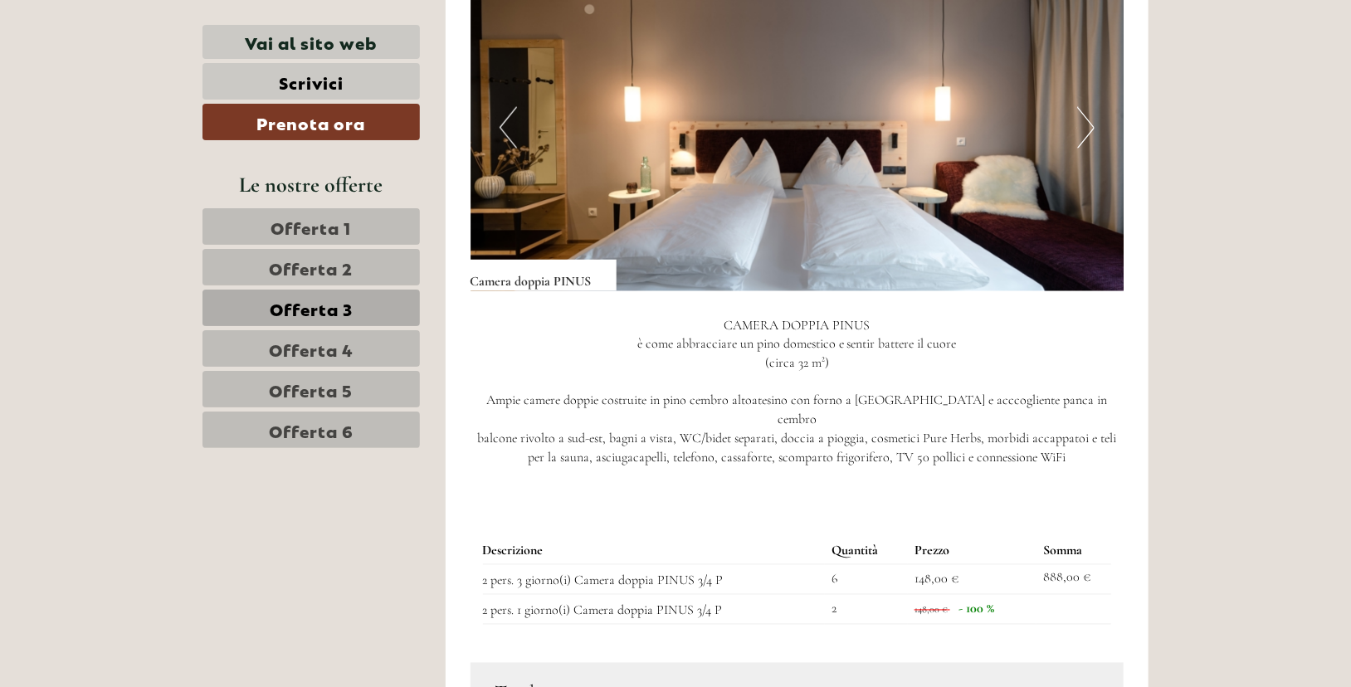
scroll to position [1291, 0]
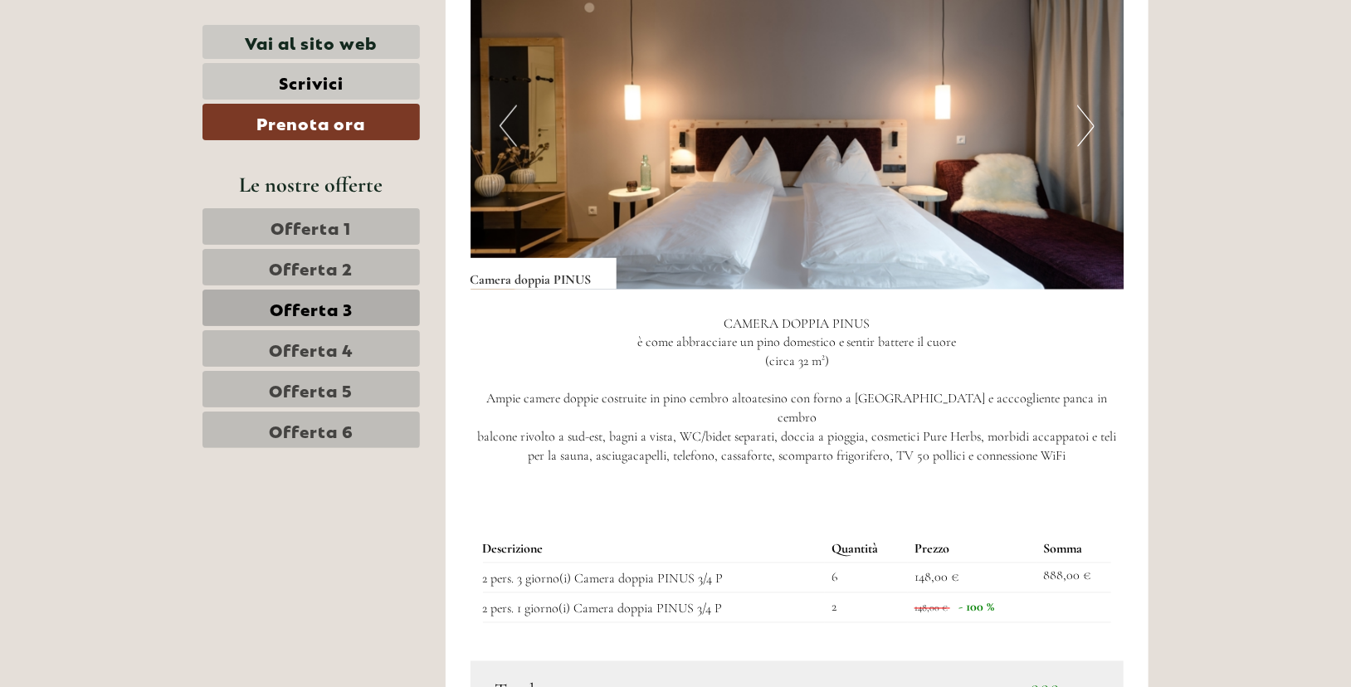
click at [1079, 139] on button "Next" at bounding box center [1085, 125] width 17 height 41
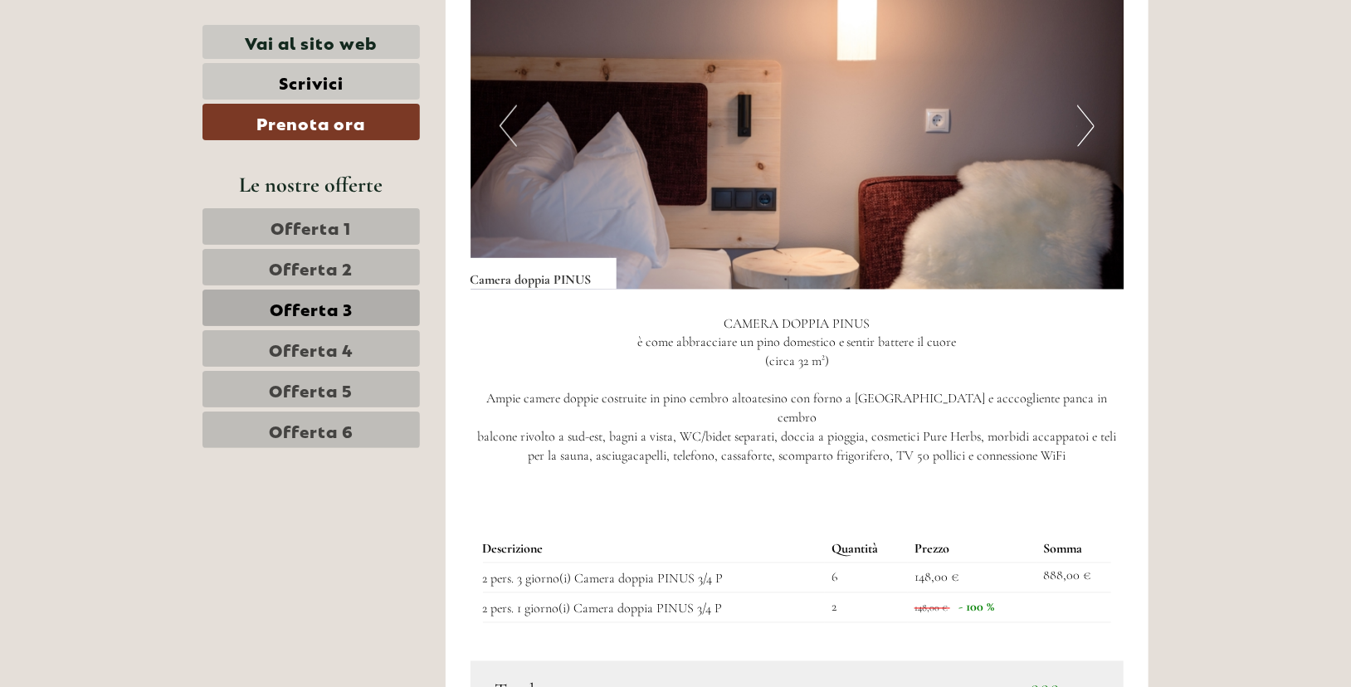
click at [1079, 139] on button "Next" at bounding box center [1085, 125] width 17 height 41
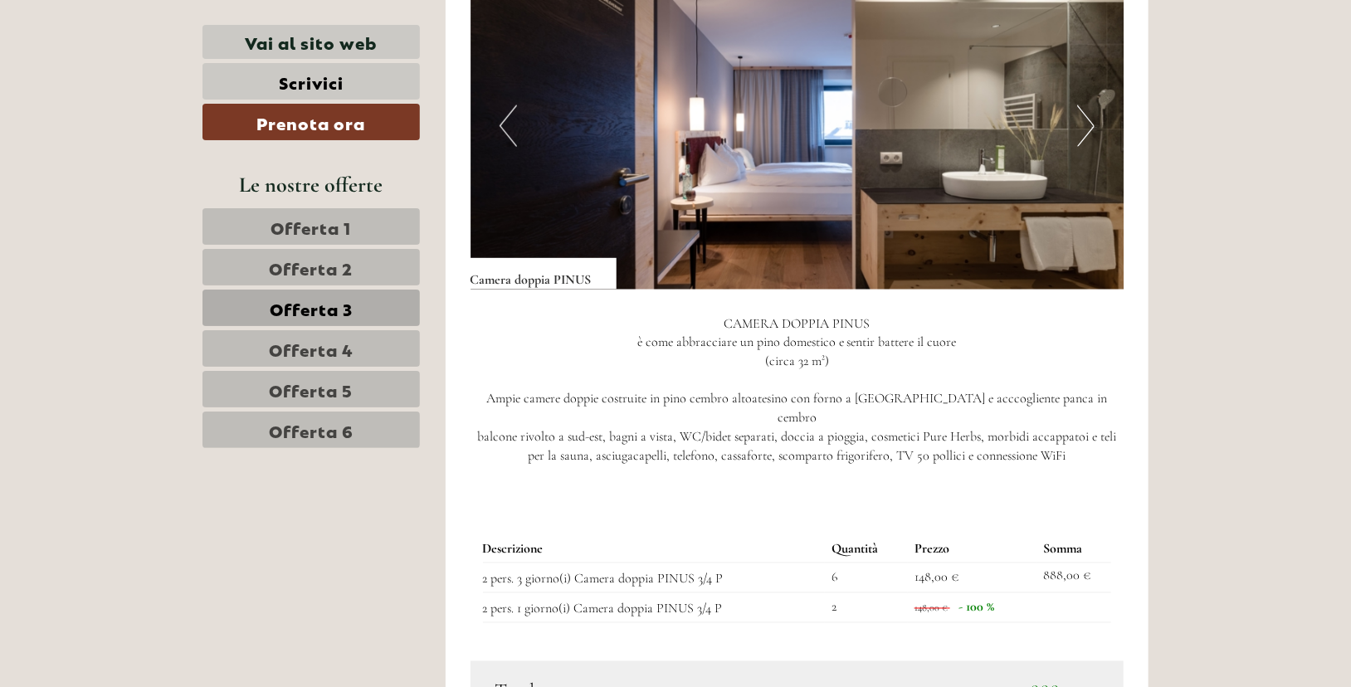
click at [1078, 139] on button "Next" at bounding box center [1085, 125] width 17 height 41
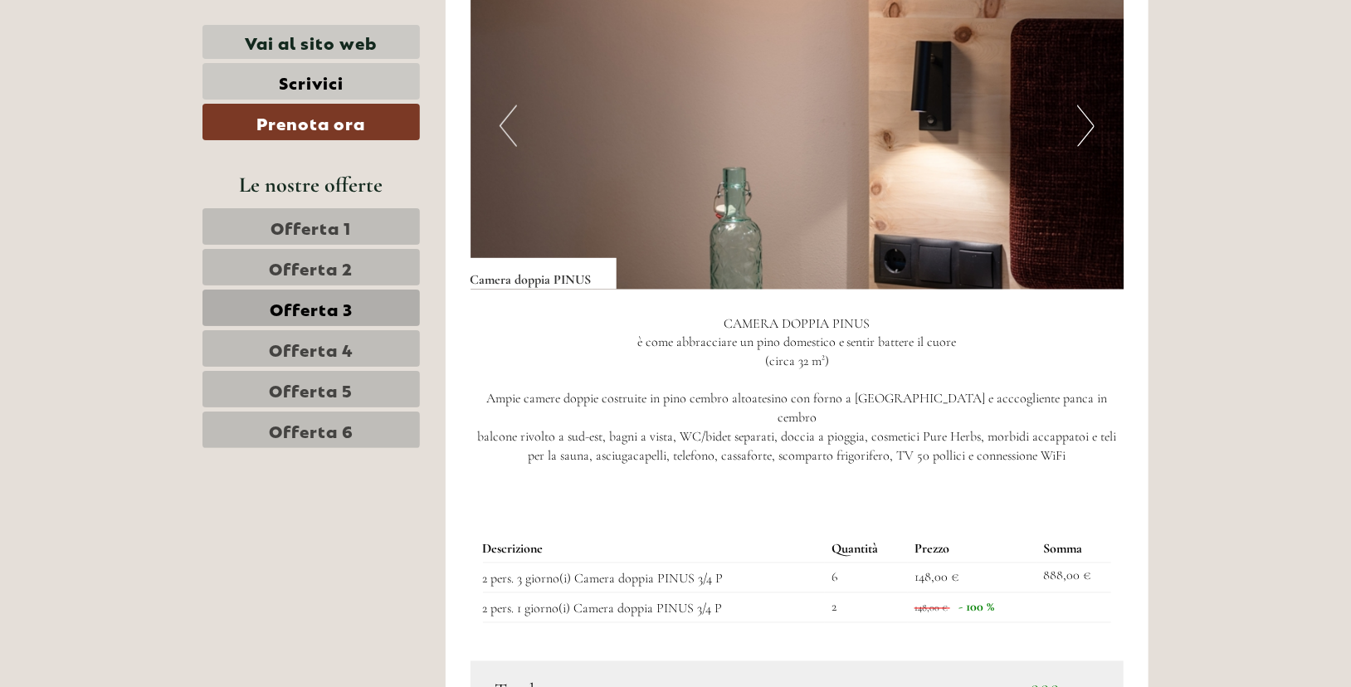
click at [1078, 139] on button "Next" at bounding box center [1085, 125] width 17 height 41
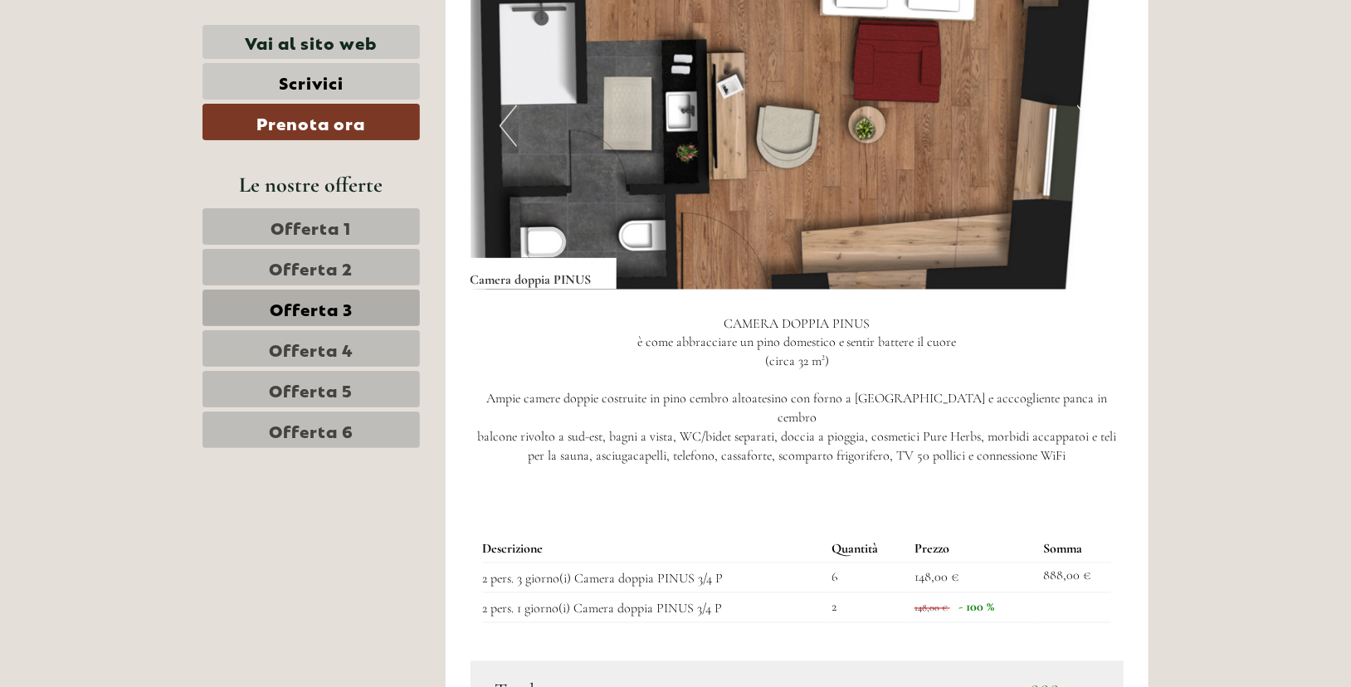
click at [504, 126] on button "Previous" at bounding box center [507, 125] width 17 height 41
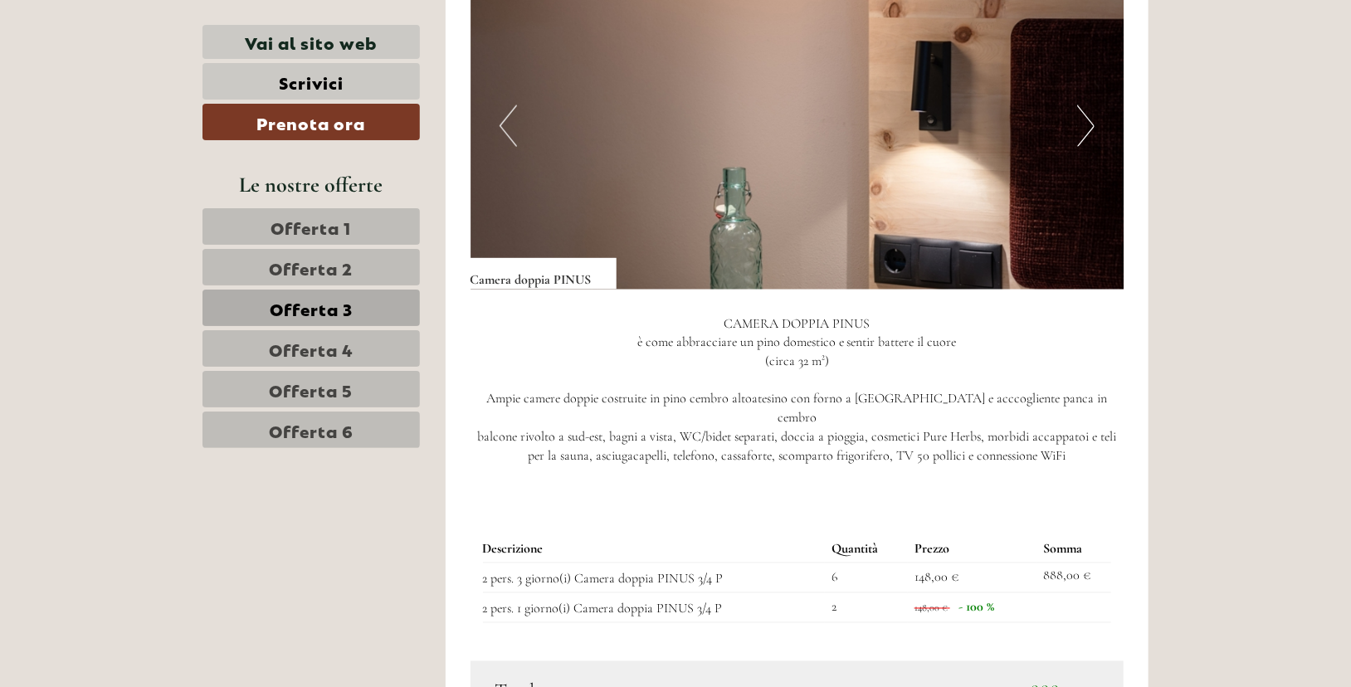
click at [1069, 120] on img at bounding box center [797, 126] width 654 height 327
click at [1087, 124] on button "Next" at bounding box center [1085, 125] width 17 height 41
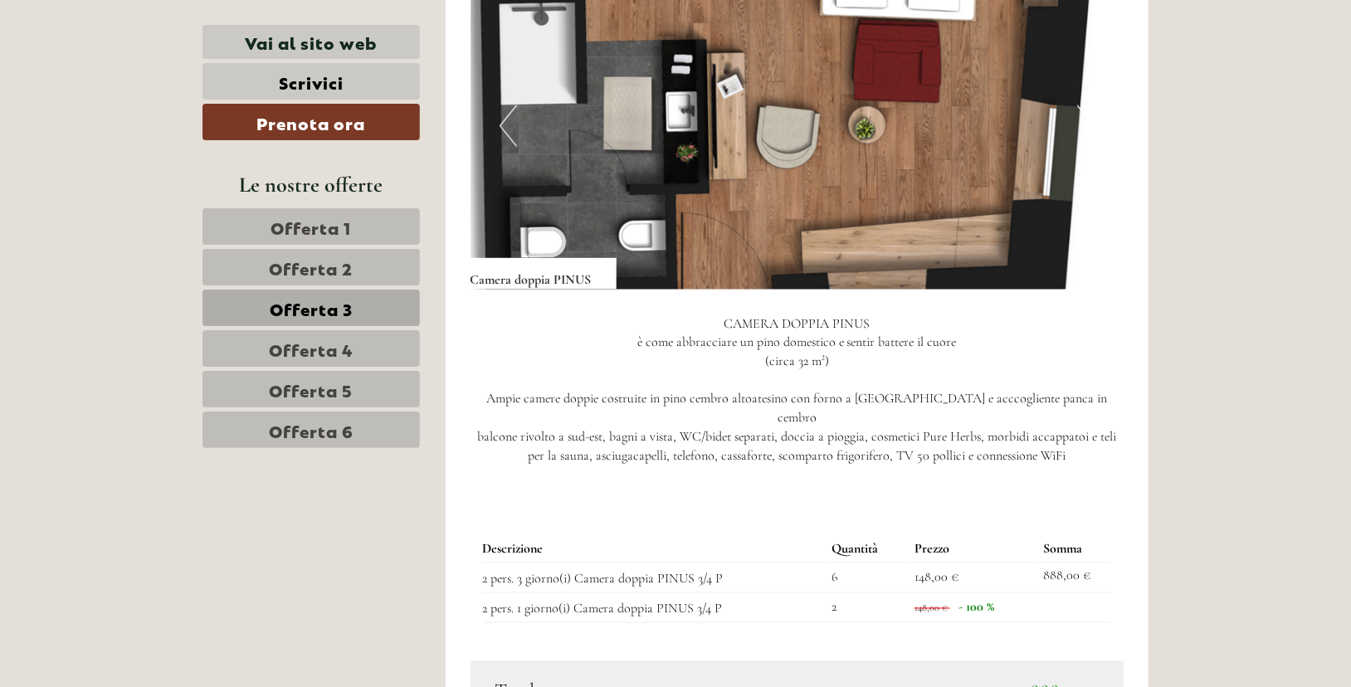
click at [1094, 90] on img at bounding box center [797, 126] width 654 height 327
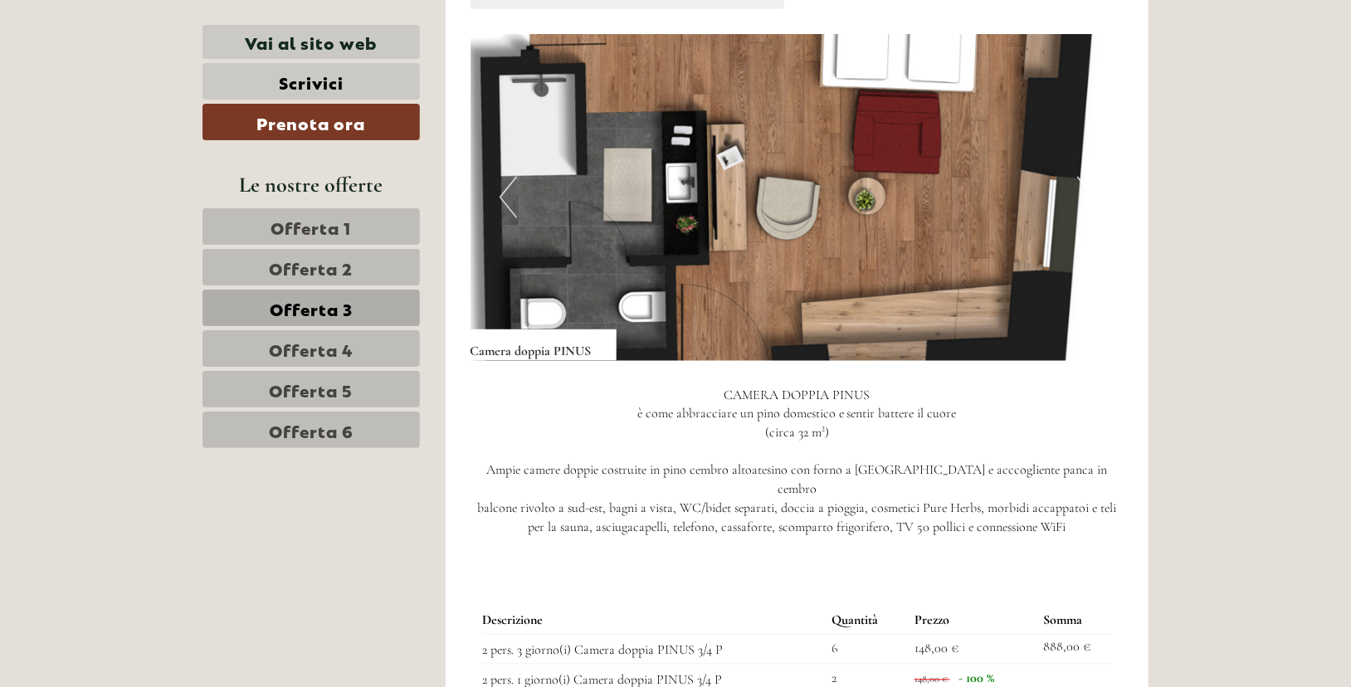
scroll to position [1219, 0]
click at [366, 263] on link "Offerta 2" at bounding box center [310, 267] width 217 height 37
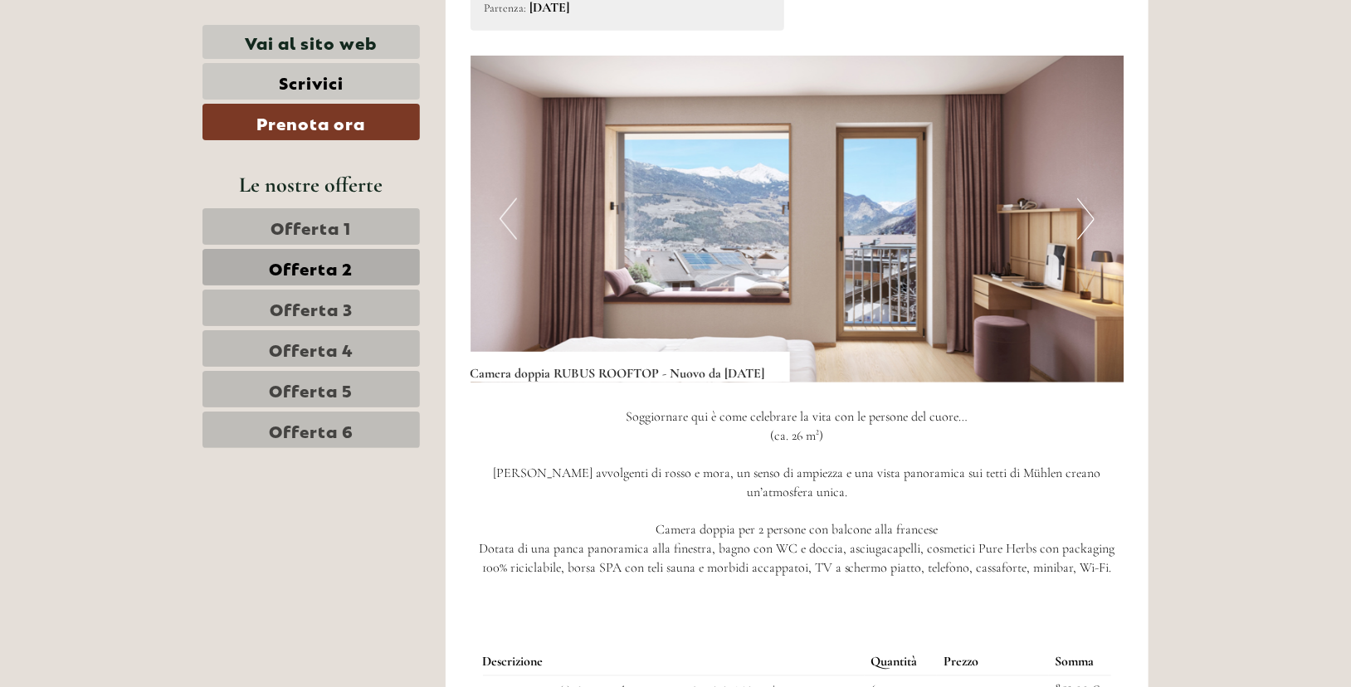
scroll to position [996, 0]
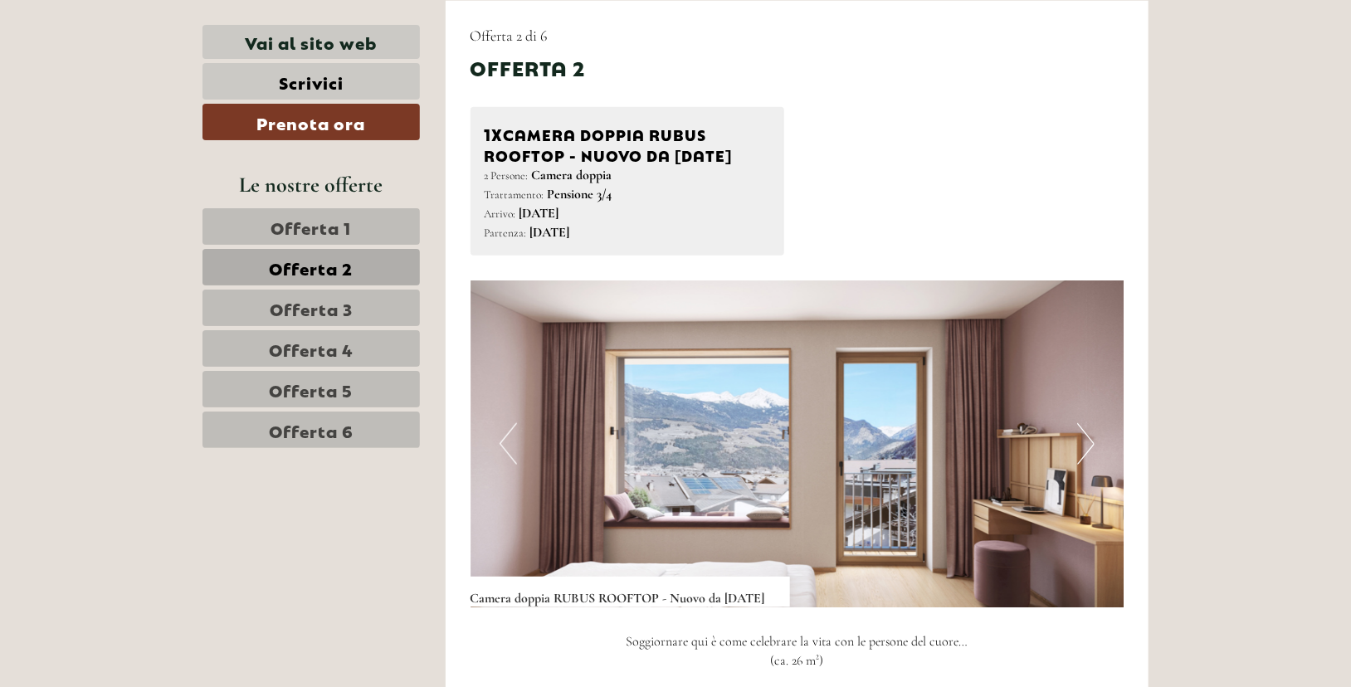
click at [342, 303] on span "Offerta 3" at bounding box center [311, 307] width 83 height 23
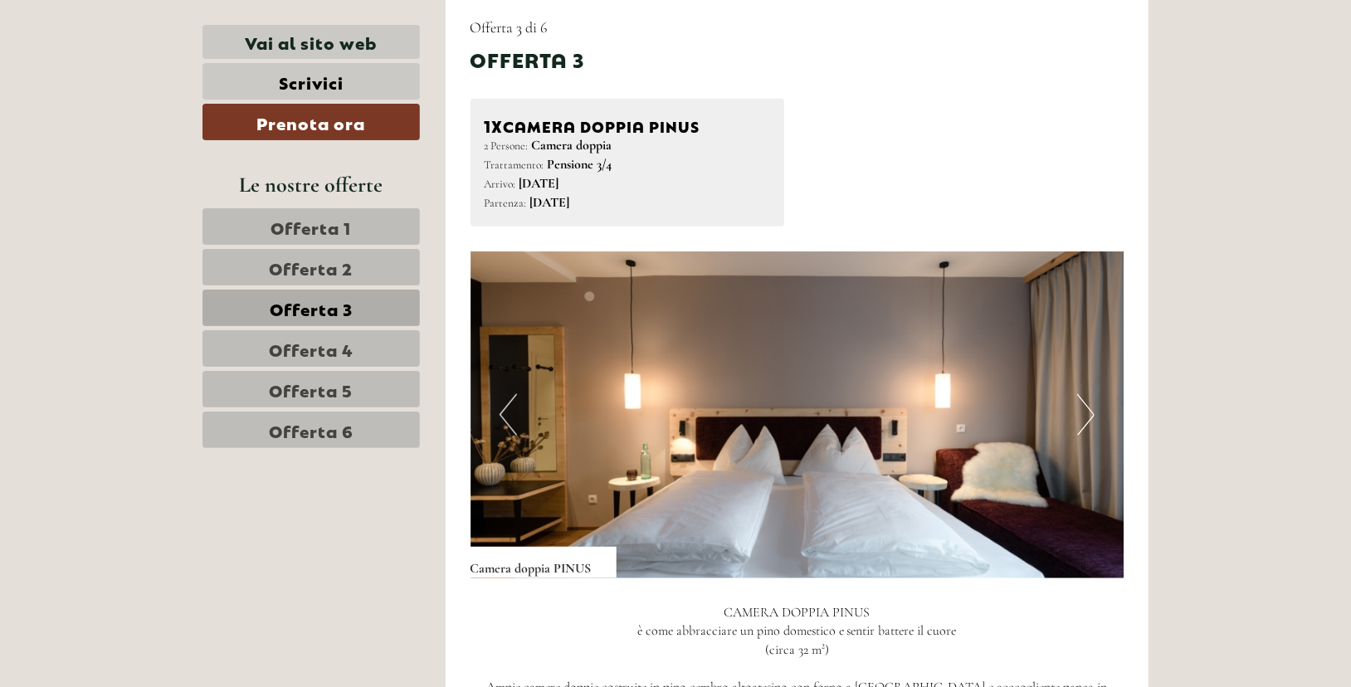
scroll to position [1002, 0]
click at [295, 343] on span "Offerta 4" at bounding box center [311, 348] width 85 height 23
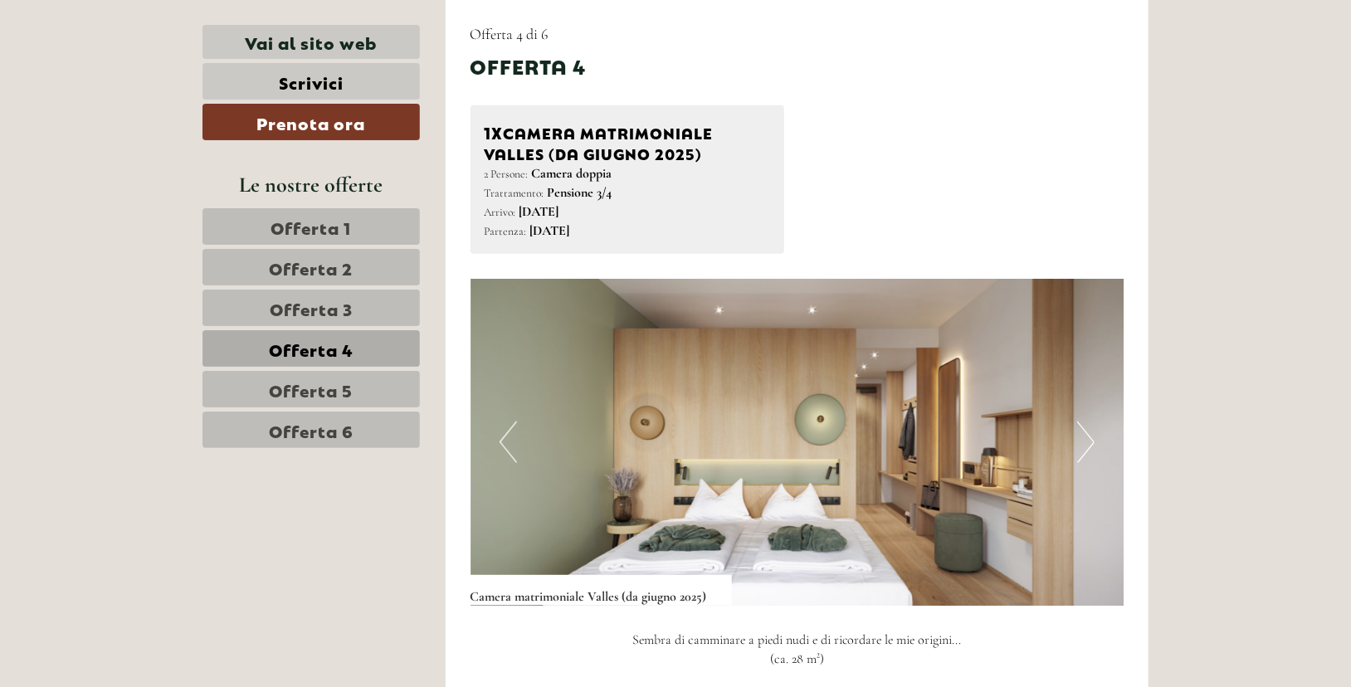
scroll to position [995, 0]
click at [1079, 449] on button "Next" at bounding box center [1085, 442] width 17 height 41
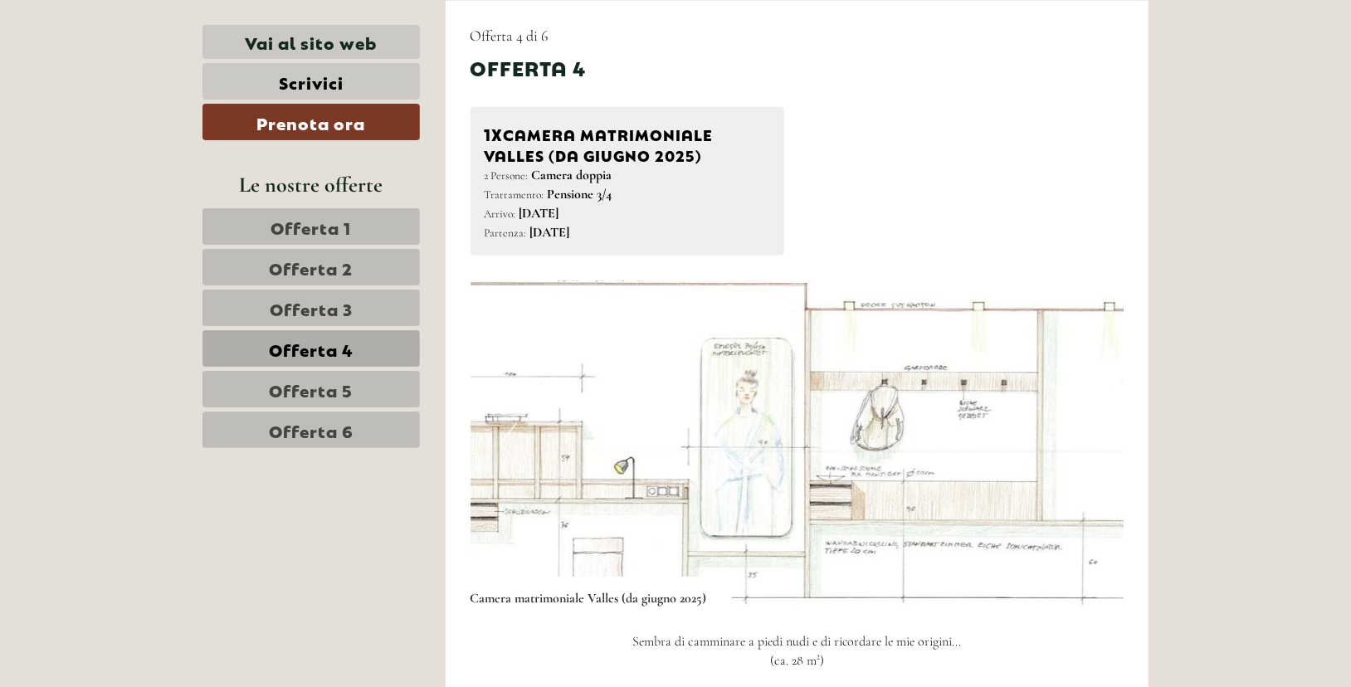
scroll to position [992, 0]
click at [380, 310] on link "Offerta 3" at bounding box center [310, 308] width 217 height 37
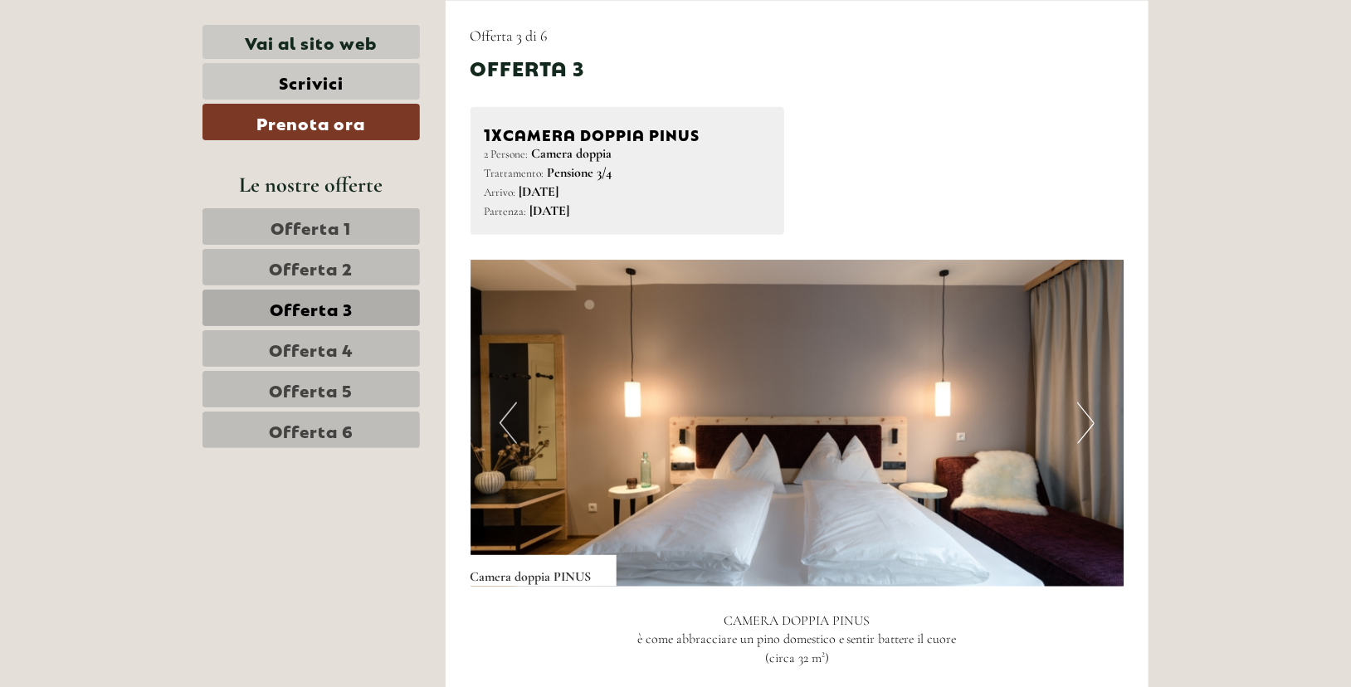
click at [1082, 418] on button "Next" at bounding box center [1085, 422] width 17 height 41
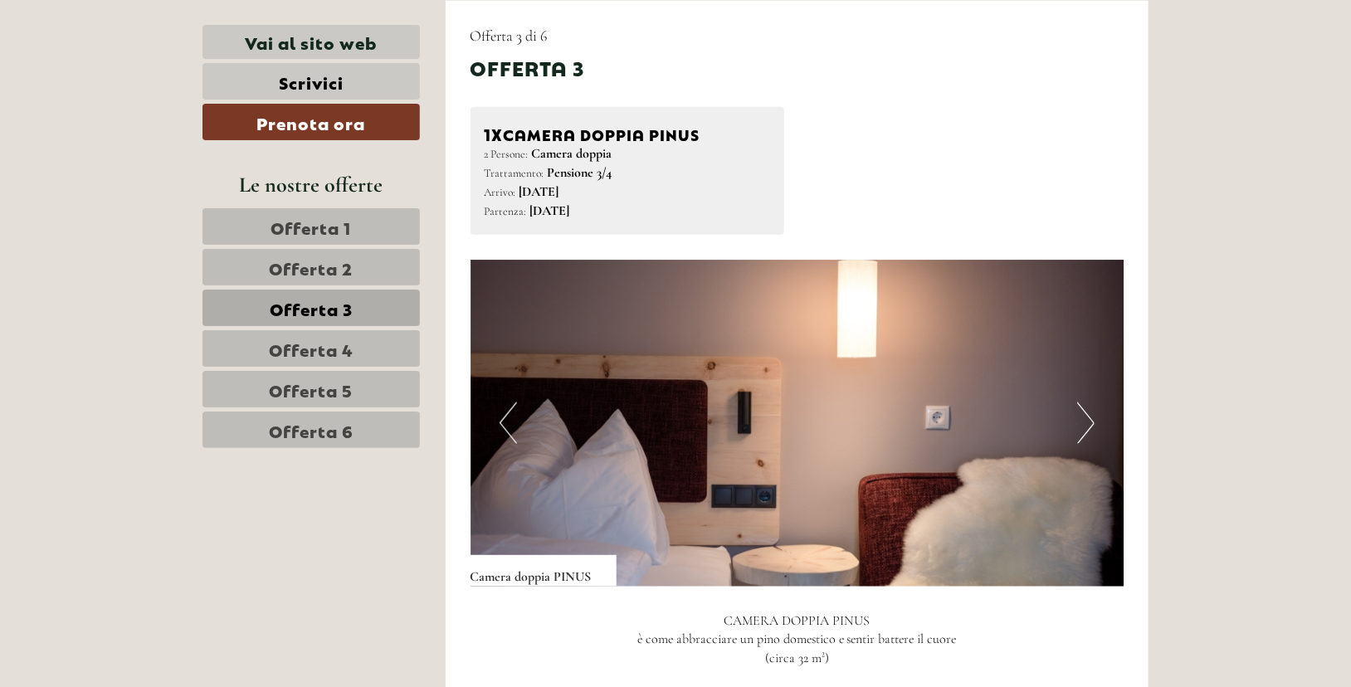
click at [1082, 418] on button "Next" at bounding box center [1085, 422] width 17 height 41
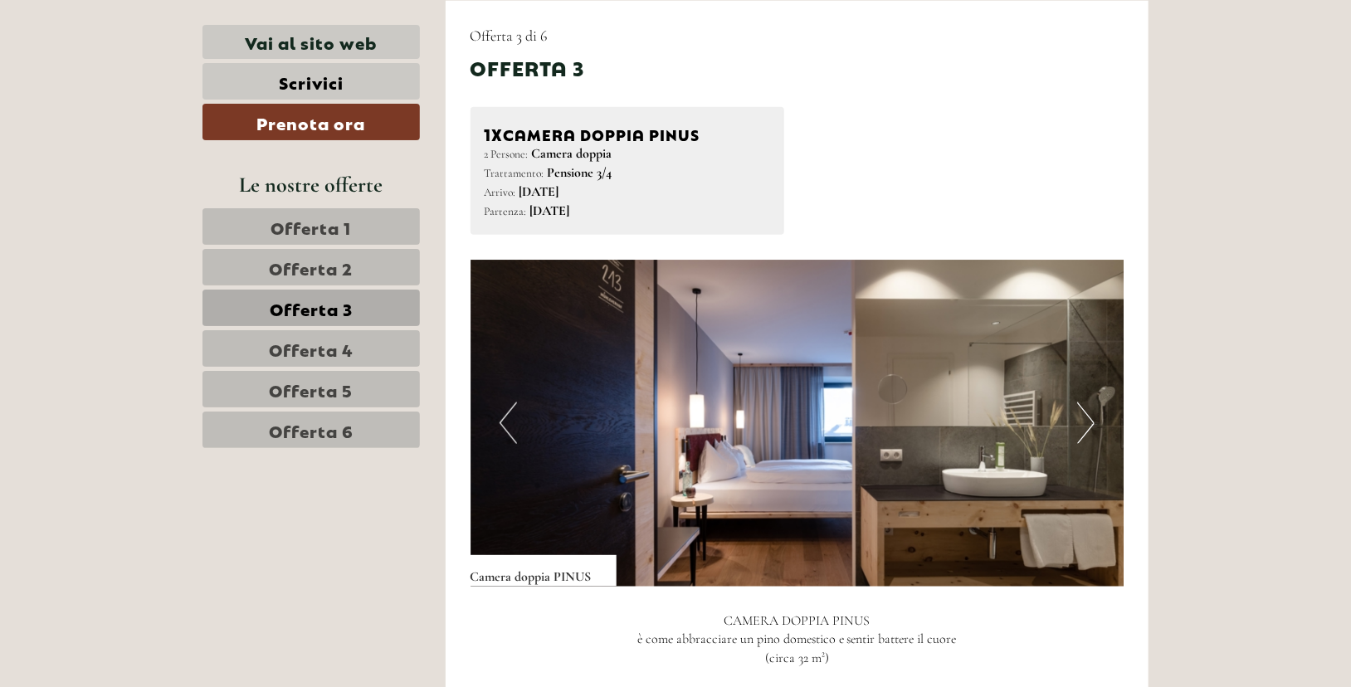
click at [1080, 419] on button "Next" at bounding box center [1085, 422] width 17 height 41
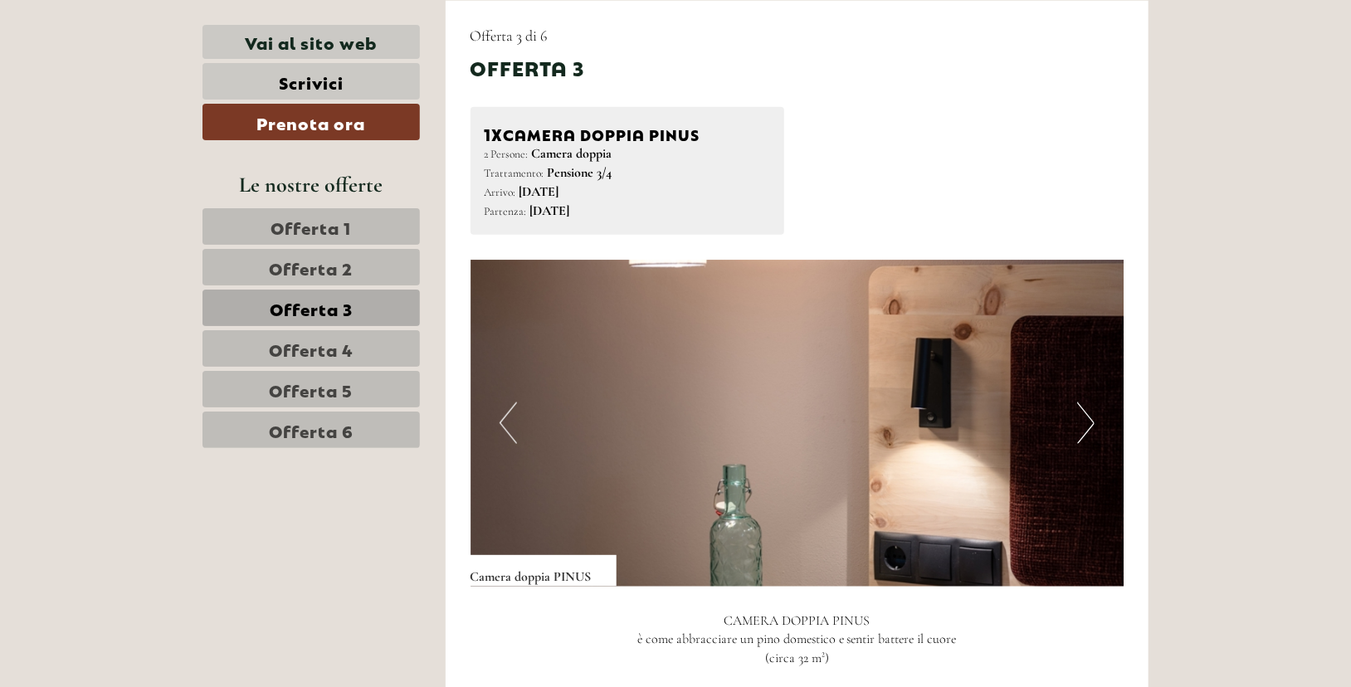
click at [1080, 419] on button "Next" at bounding box center [1085, 422] width 17 height 41
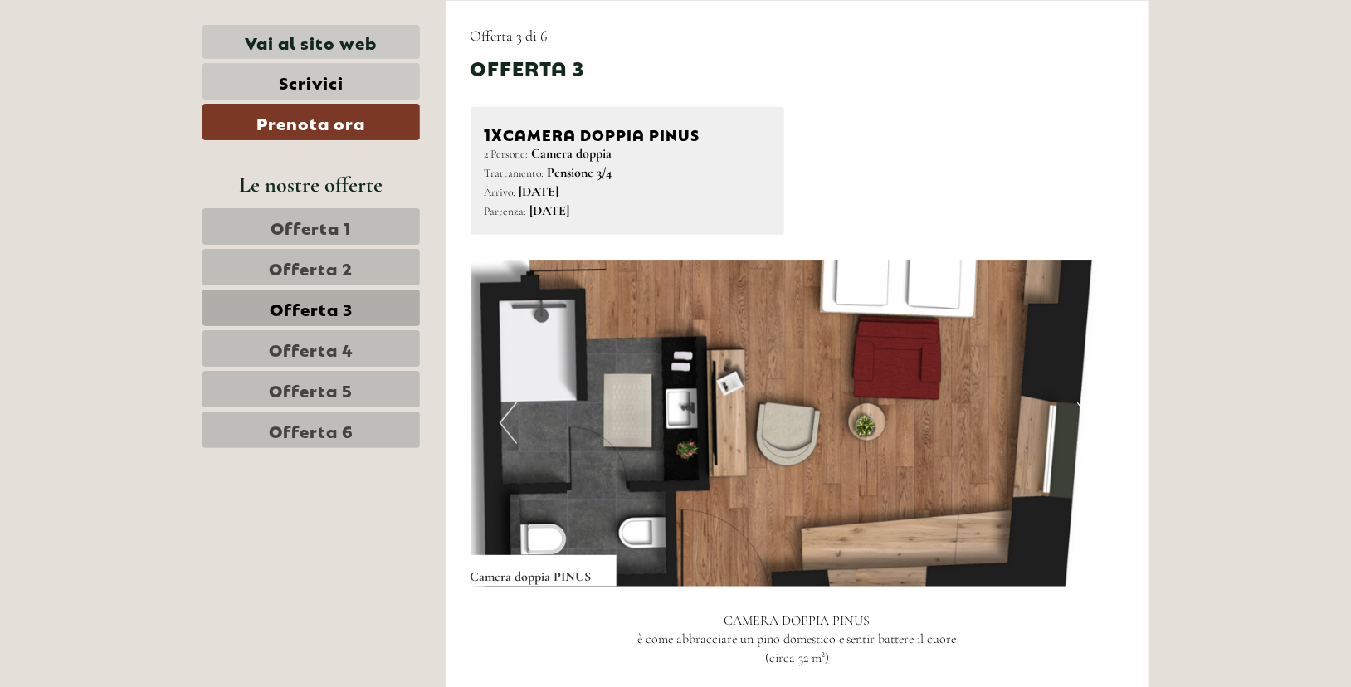
click at [317, 296] on span "Offerta 3" at bounding box center [311, 307] width 83 height 23
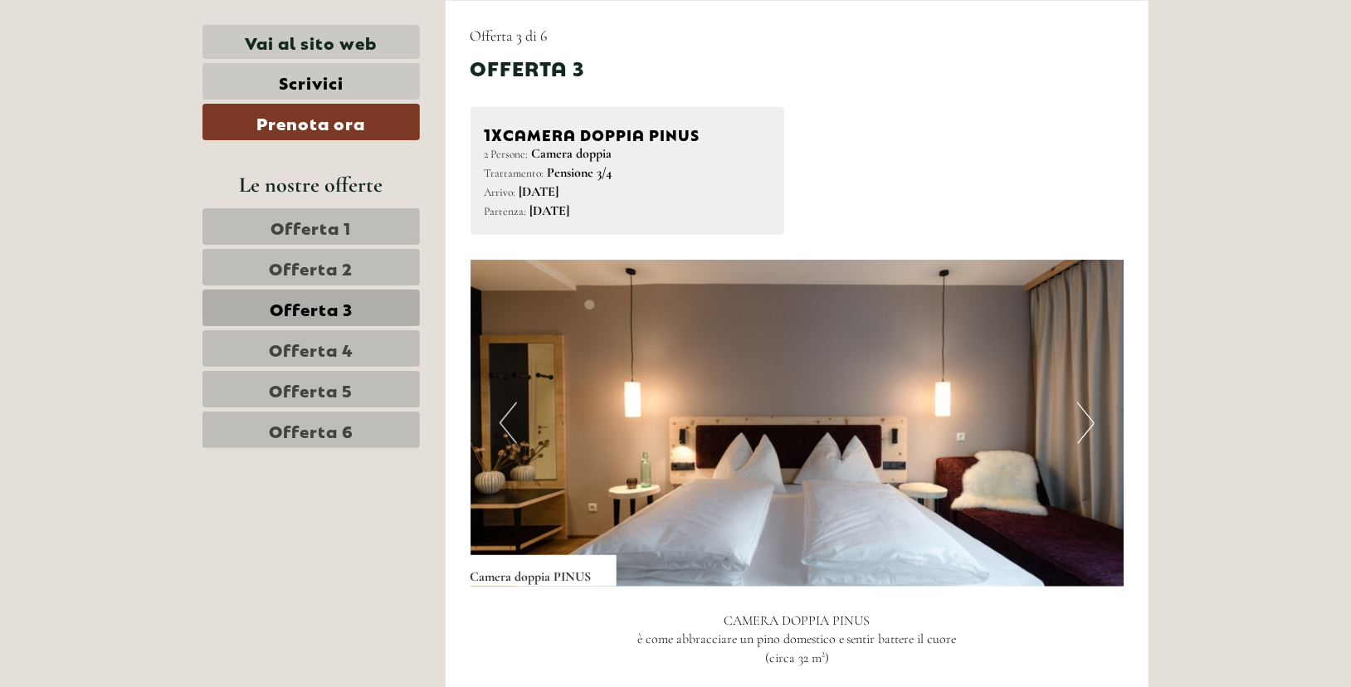
click at [316, 338] on span "Offerta 4" at bounding box center [311, 348] width 85 height 23
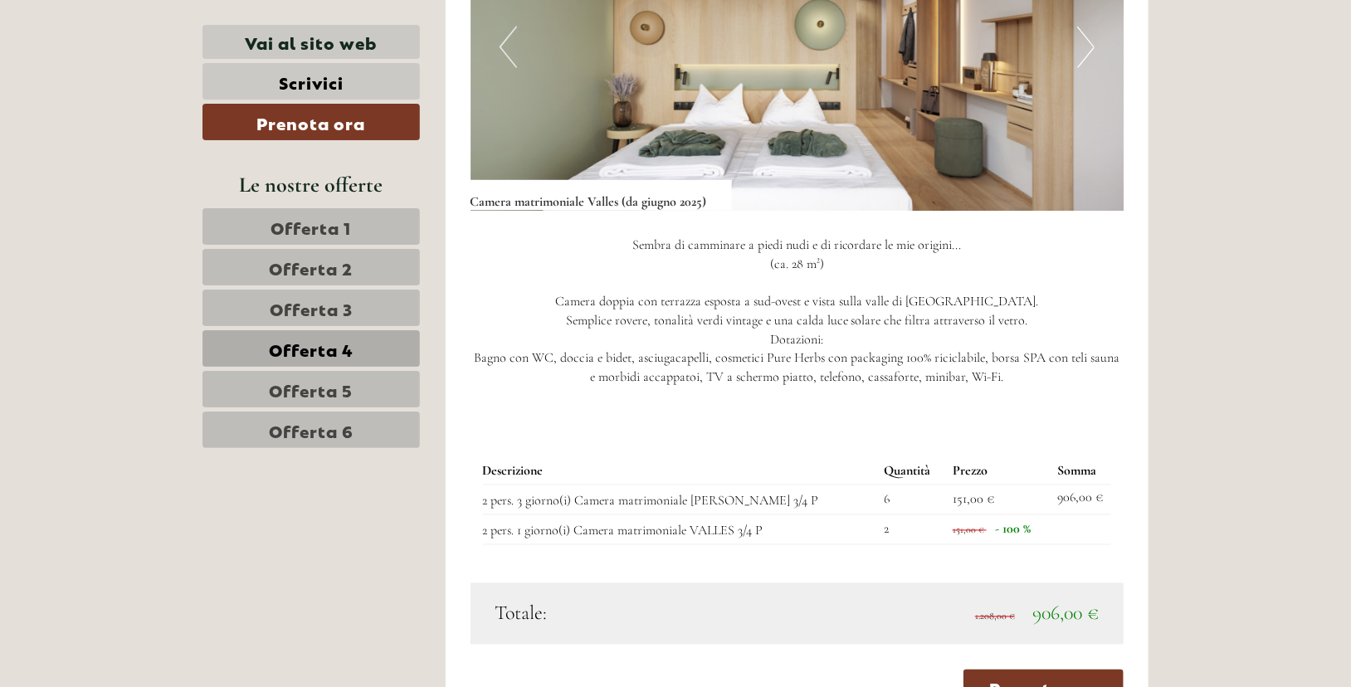
scroll to position [1394, 0]
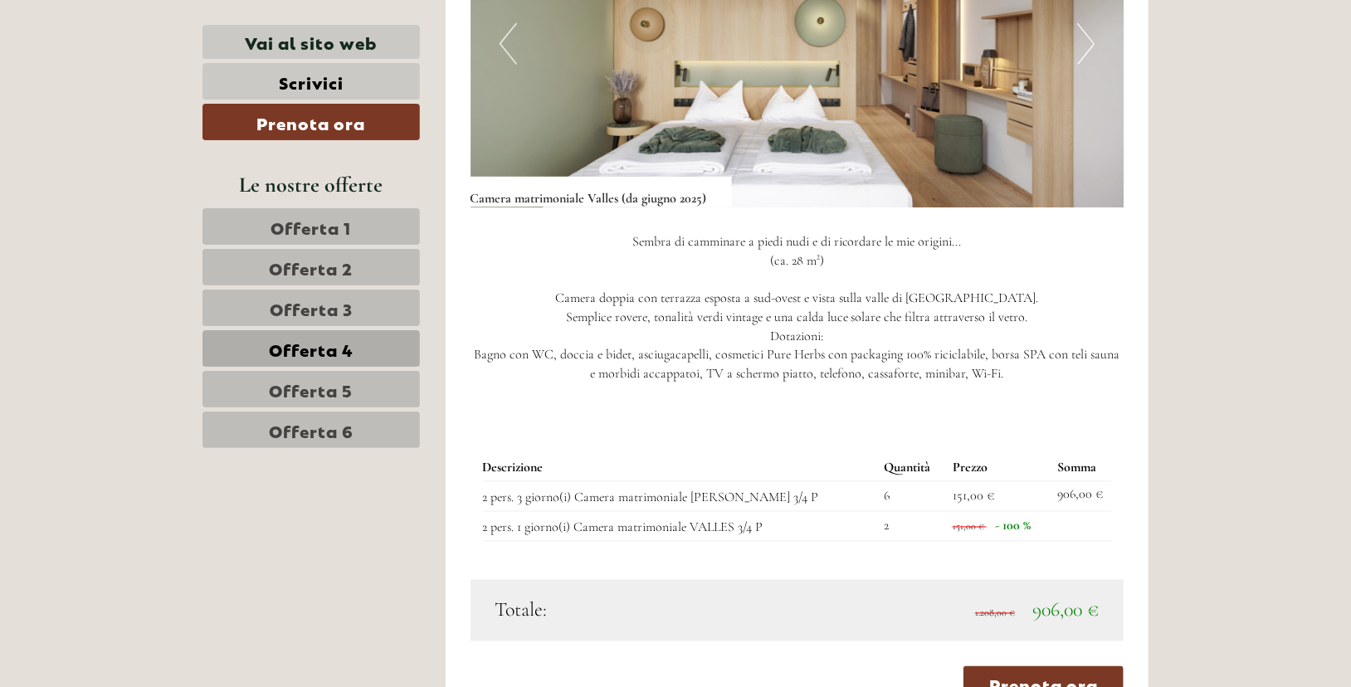
click at [294, 265] on span "Offerta 2" at bounding box center [312, 267] width 84 height 23
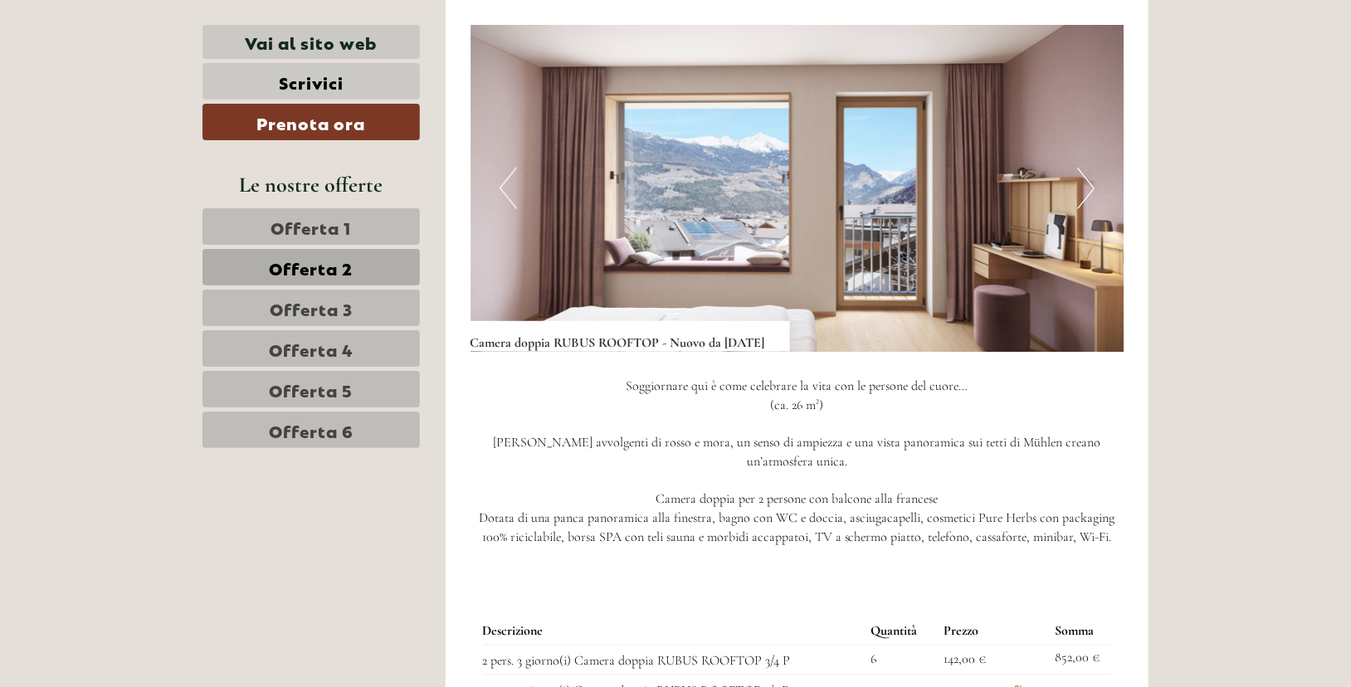
scroll to position [1254, 0]
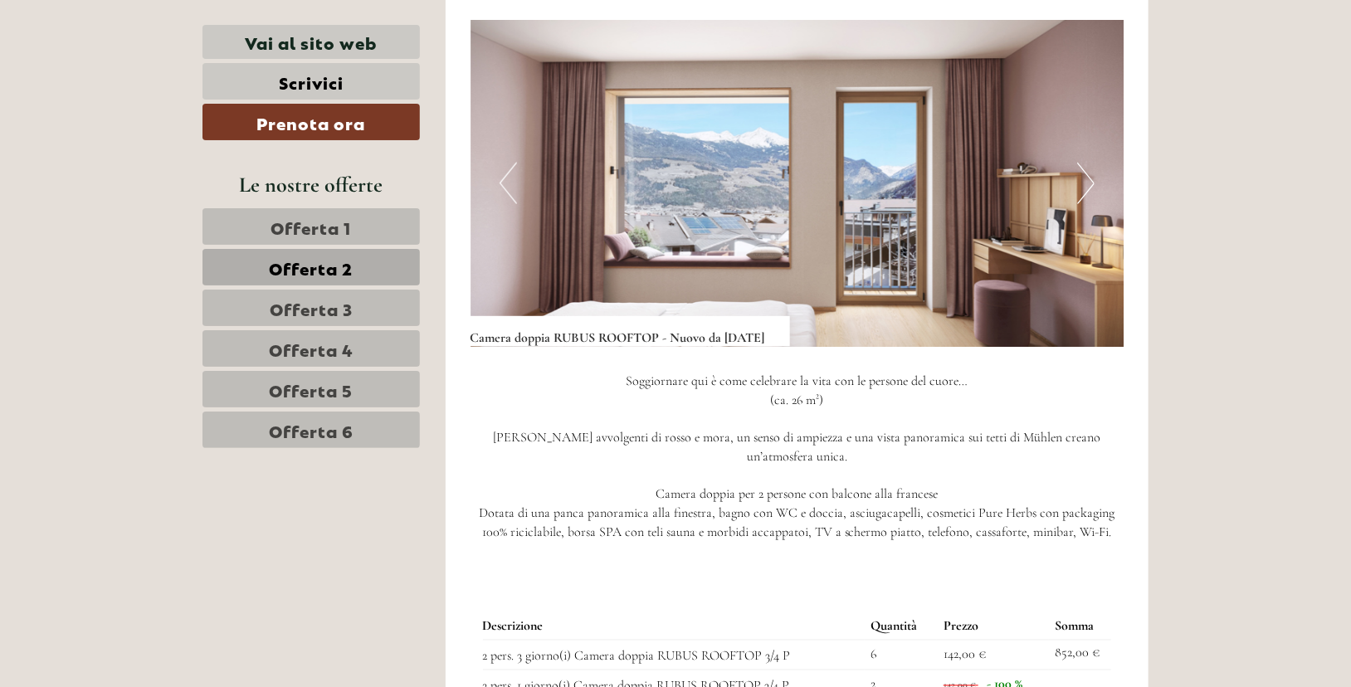
click at [325, 337] on span "Offerta 4" at bounding box center [311, 348] width 85 height 23
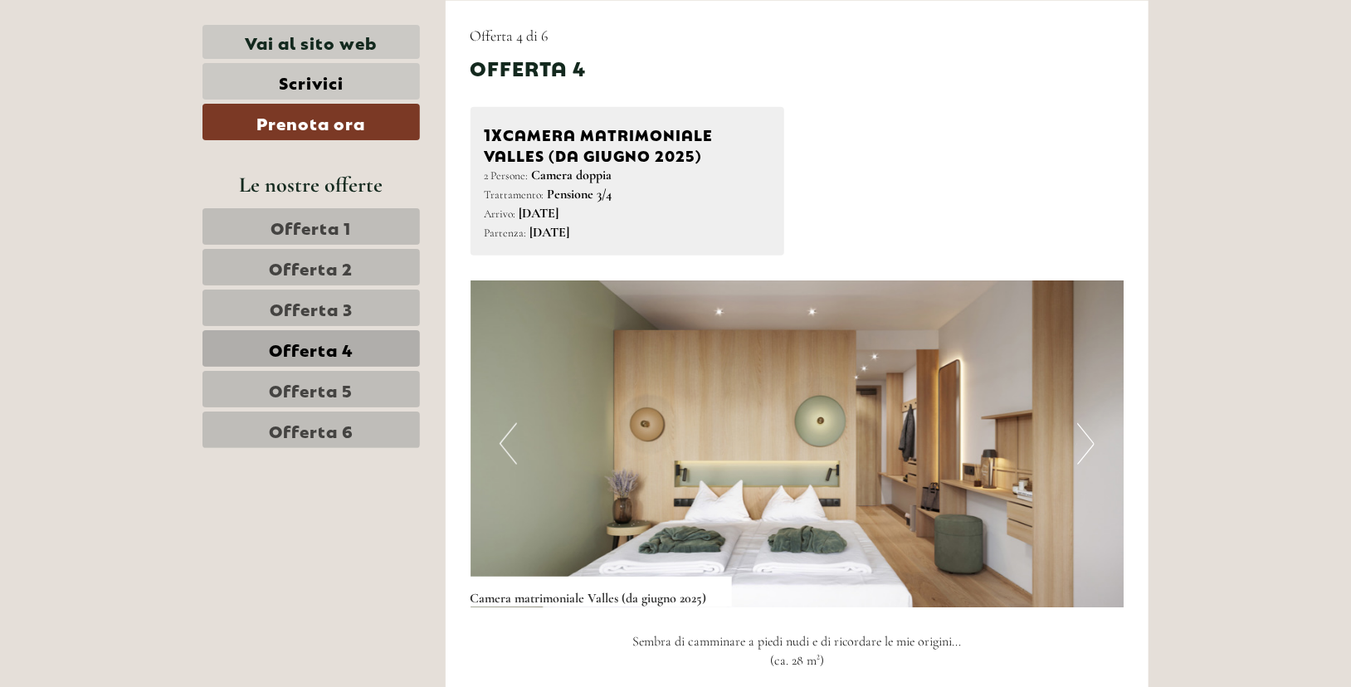
click at [316, 385] on span "Offerta 5" at bounding box center [312, 388] width 84 height 23
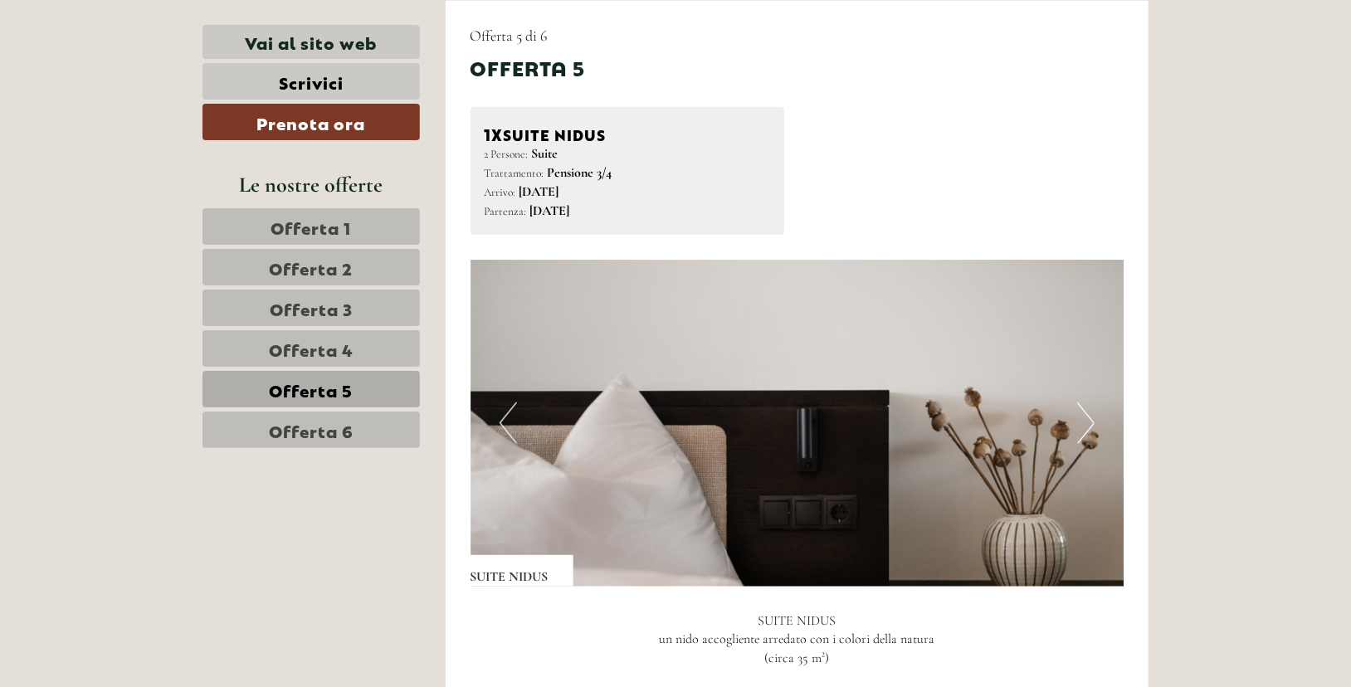
click at [336, 350] on span "Offerta 4" at bounding box center [311, 348] width 85 height 23
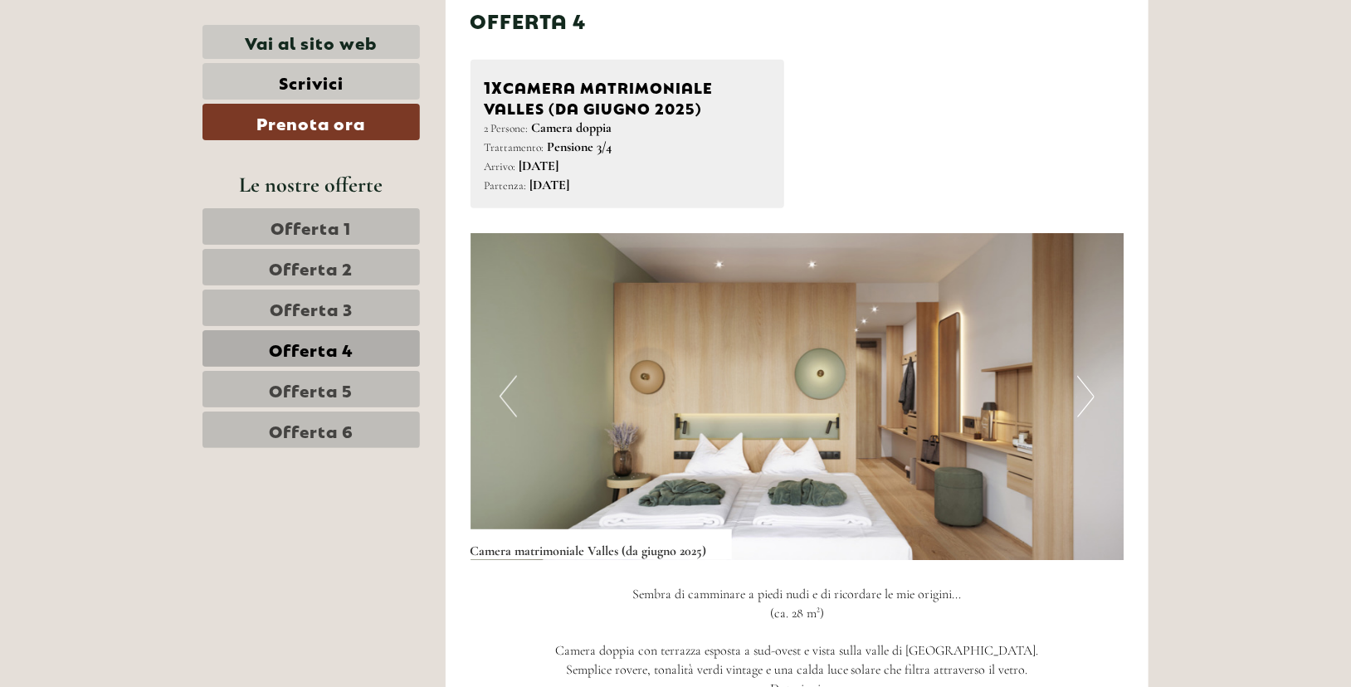
scroll to position [1044, 0]
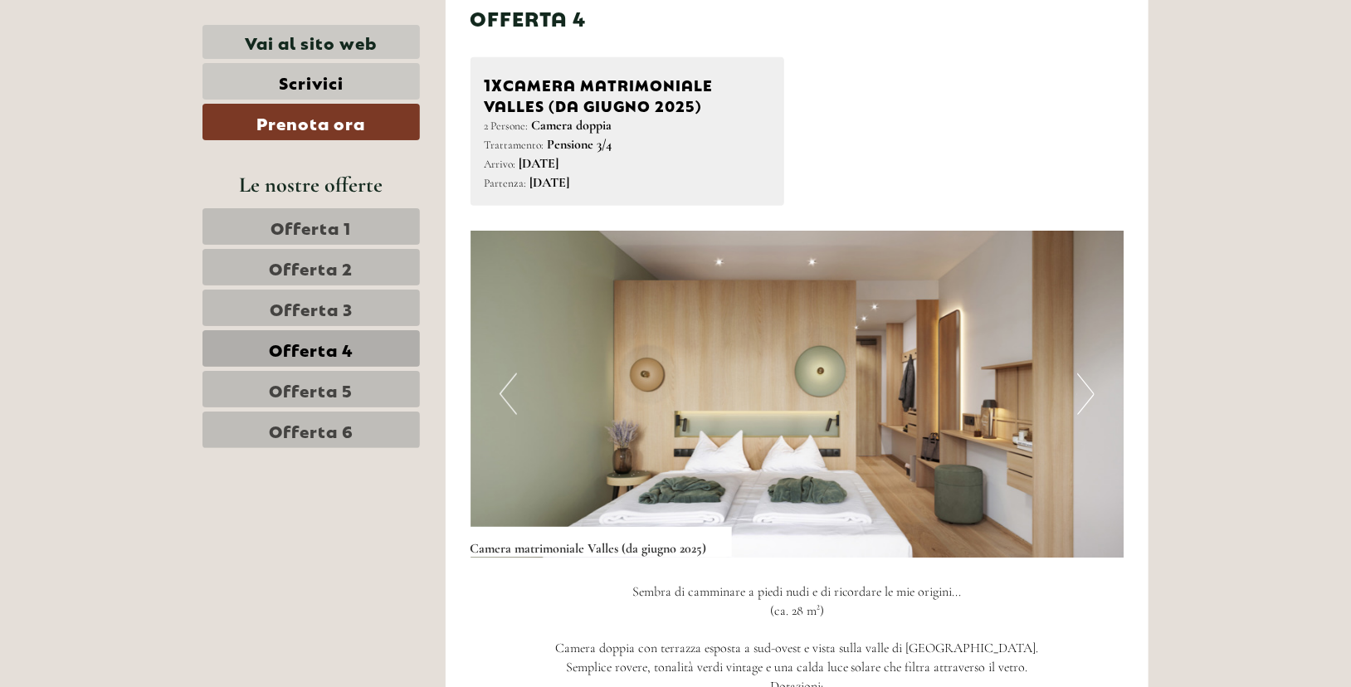
click at [501, 390] on button "Previous" at bounding box center [507, 393] width 17 height 41
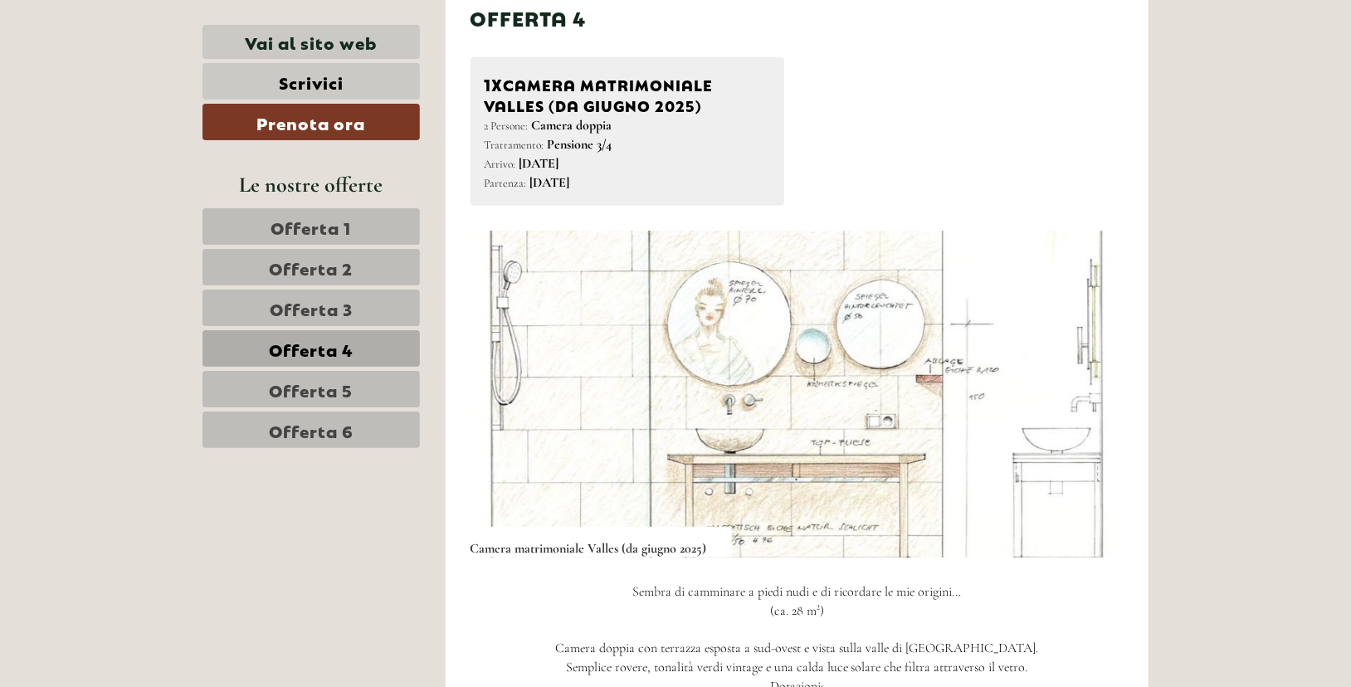
click at [384, 390] on link "Offerta 5" at bounding box center [310, 389] width 217 height 37
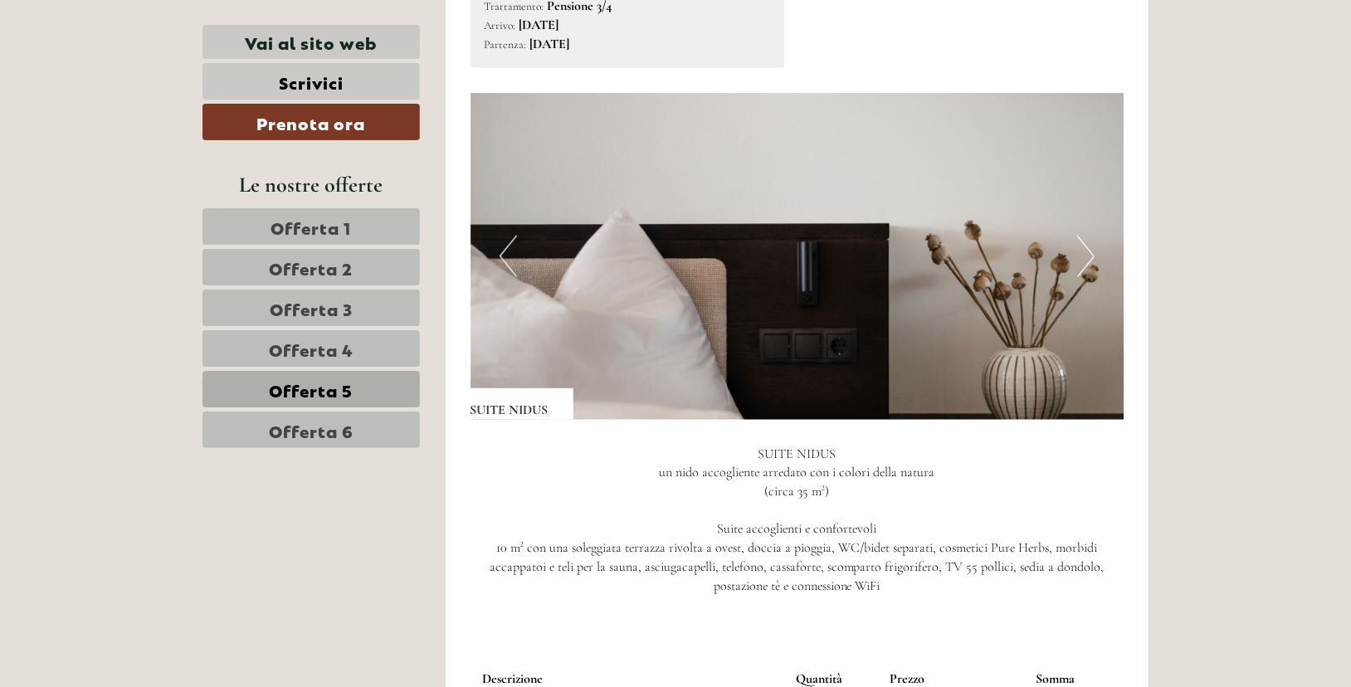
scroll to position [1161, 0]
